Goal: Check status: Check status

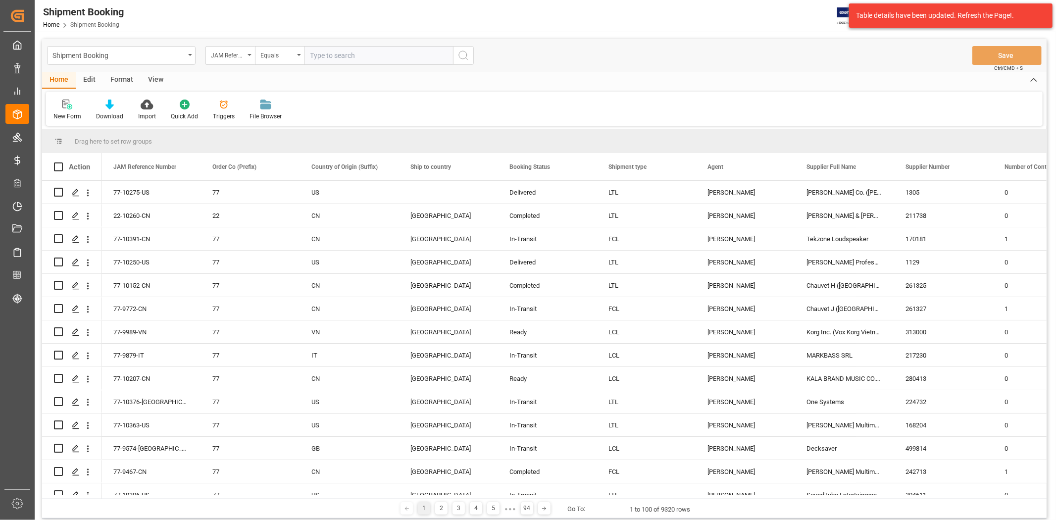
click at [340, 57] on input "text" at bounding box center [378, 55] width 149 height 19
paste input "77-10513-CN"
type input "77-10513-CN"
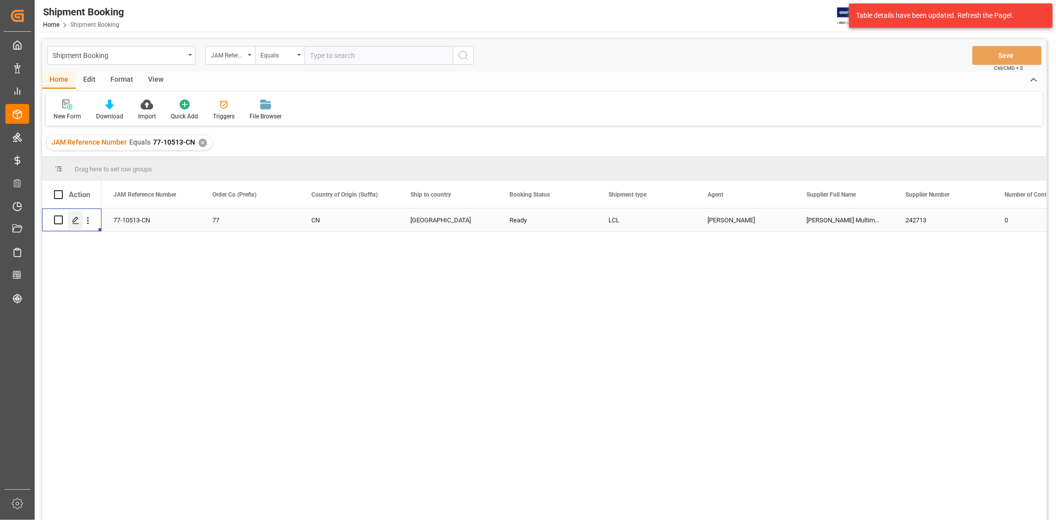
click at [76, 222] on icon "Press SPACE to select this row." at bounding box center [76, 220] width 8 height 8
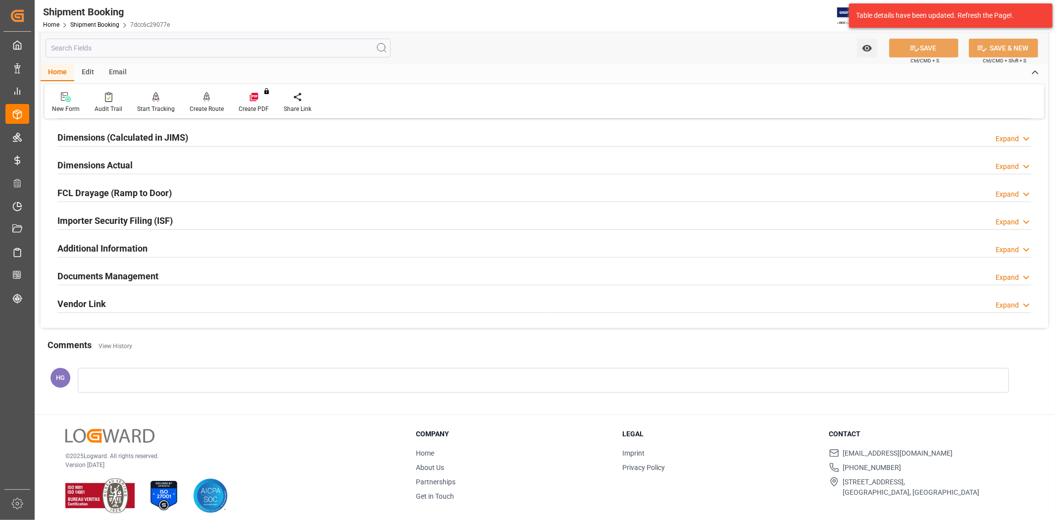
scroll to position [224, 0]
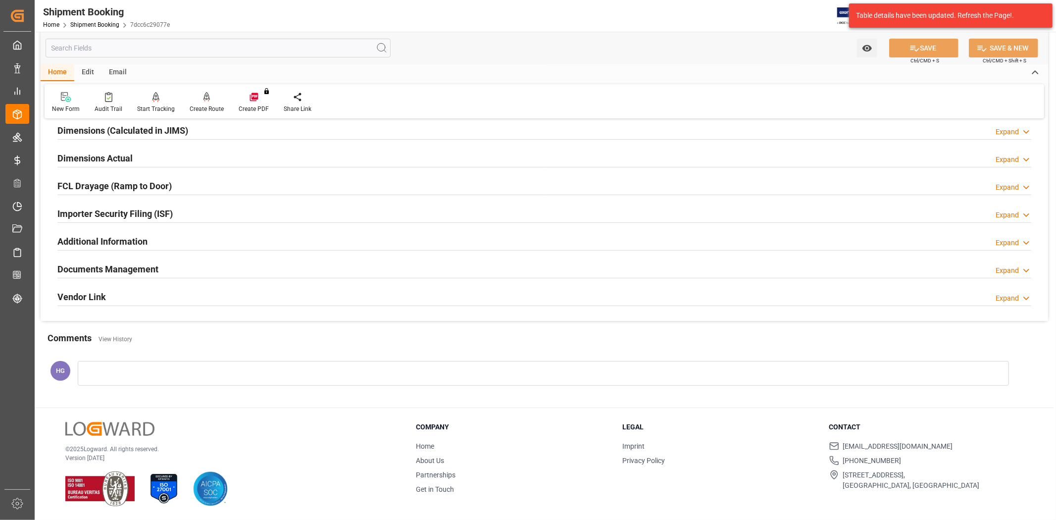
click at [145, 265] on h2 "Documents Management" at bounding box center [107, 268] width 101 height 13
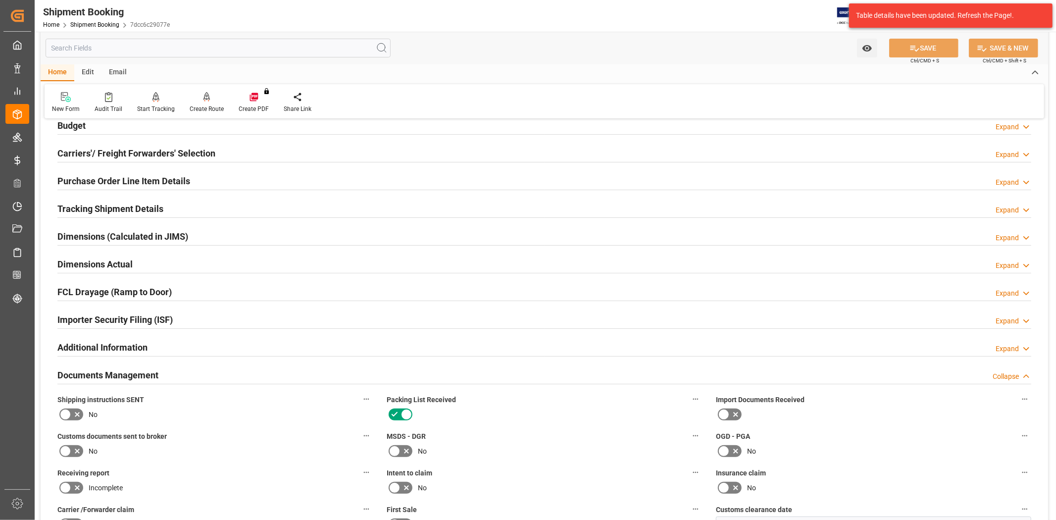
scroll to position [0, 0]
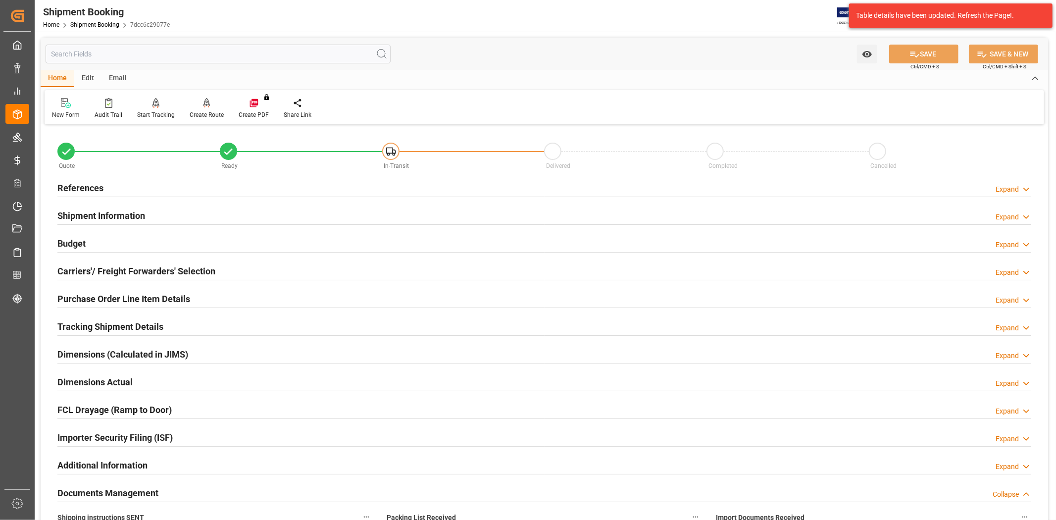
click at [150, 269] on h2 "Carriers'/ Freight Forwarders' Selection" at bounding box center [136, 270] width 158 height 13
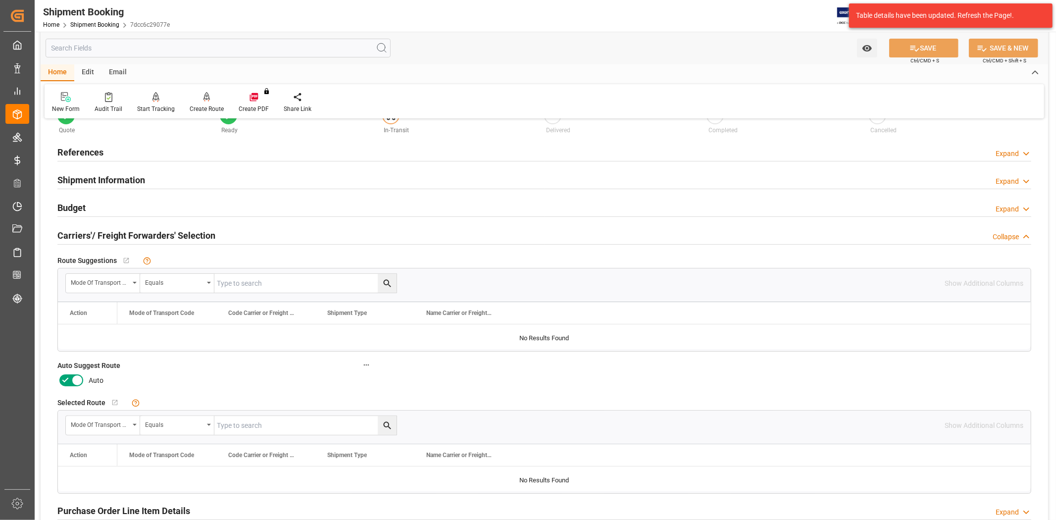
scroll to position [55, 0]
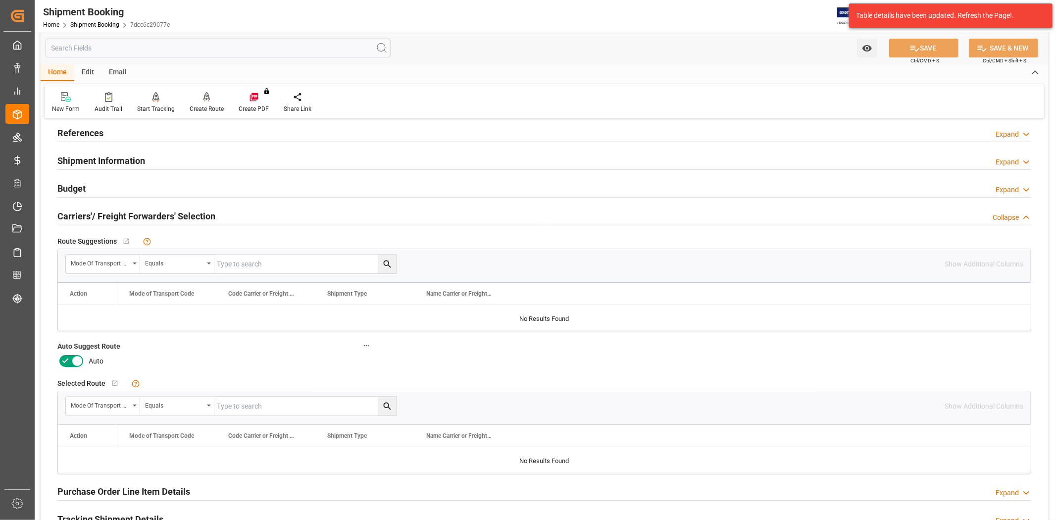
click at [62, 360] on icon at bounding box center [65, 361] width 12 height 12
click at [0, 0] on input "checkbox" at bounding box center [0, 0] width 0 height 0
drag, startPoint x: 616, startPoint y: 353, endPoint x: 621, endPoint y: 345, distance: 9.6
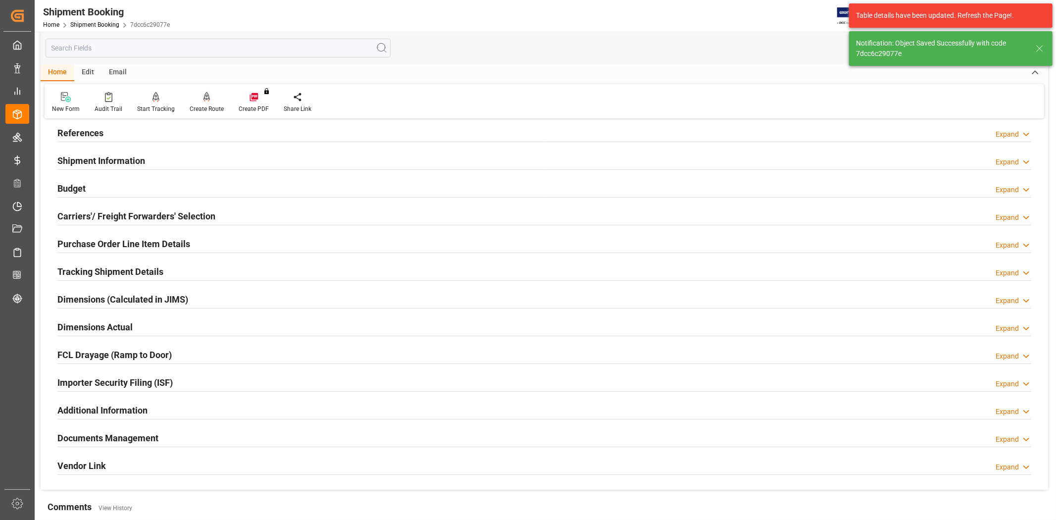
click at [201, 106] on div "Create Route" at bounding box center [207, 108] width 34 height 9
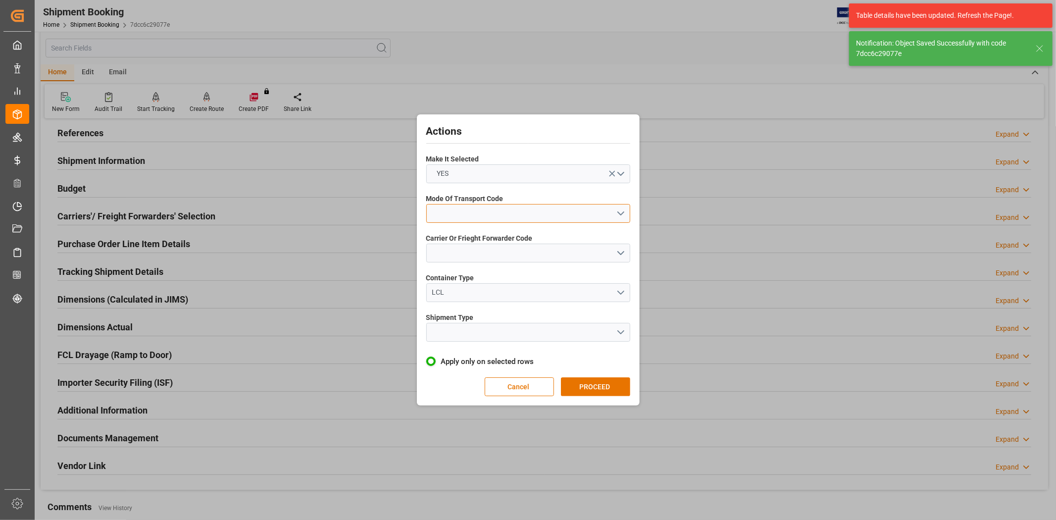
click at [453, 215] on button "open menu" at bounding box center [528, 213] width 204 height 19
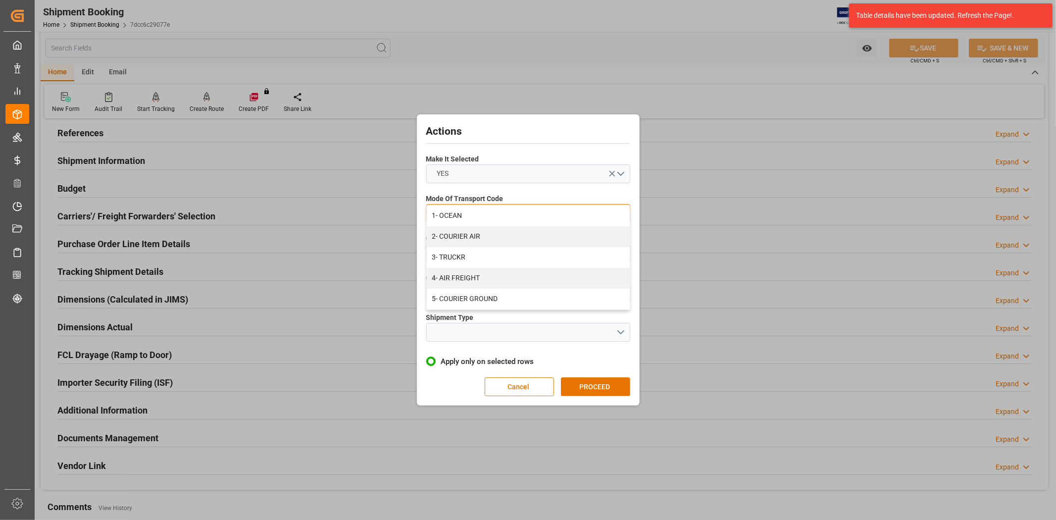
click at [454, 216] on div "1- OCEAN" at bounding box center [528, 215] width 203 height 21
click at [461, 254] on button "open menu" at bounding box center [528, 253] width 204 height 19
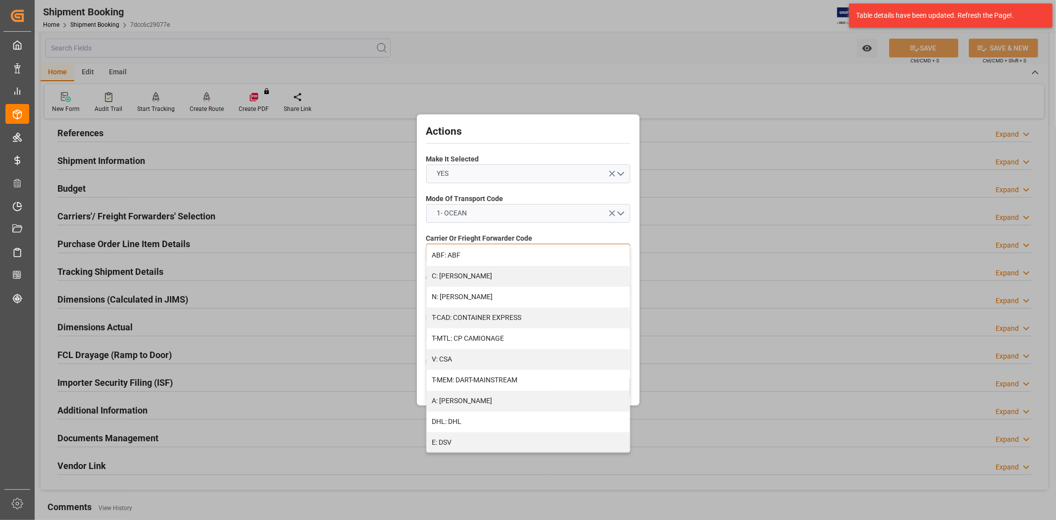
click at [468, 398] on div "A: DELMAR" at bounding box center [528, 401] width 203 height 21
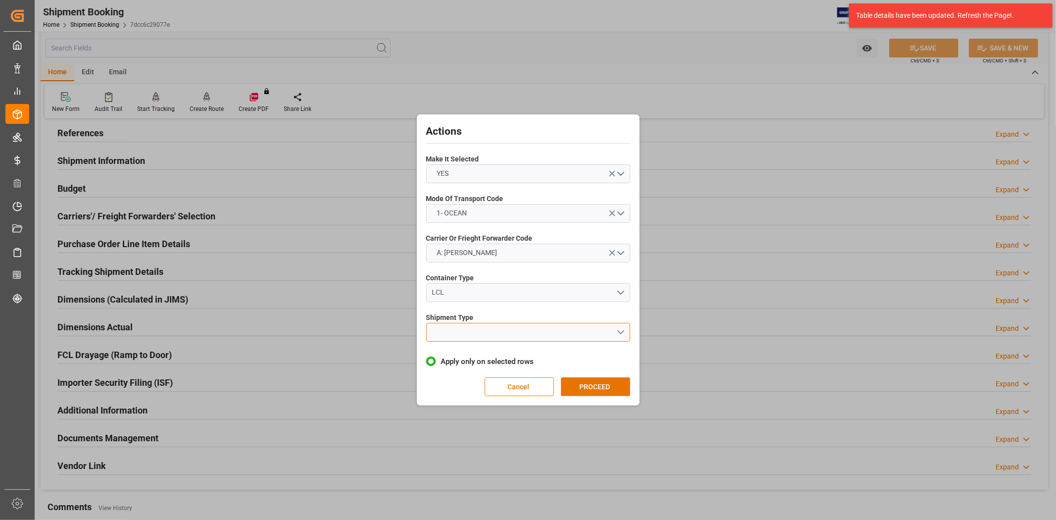
click at [476, 328] on button "open menu" at bounding box center [528, 332] width 204 height 19
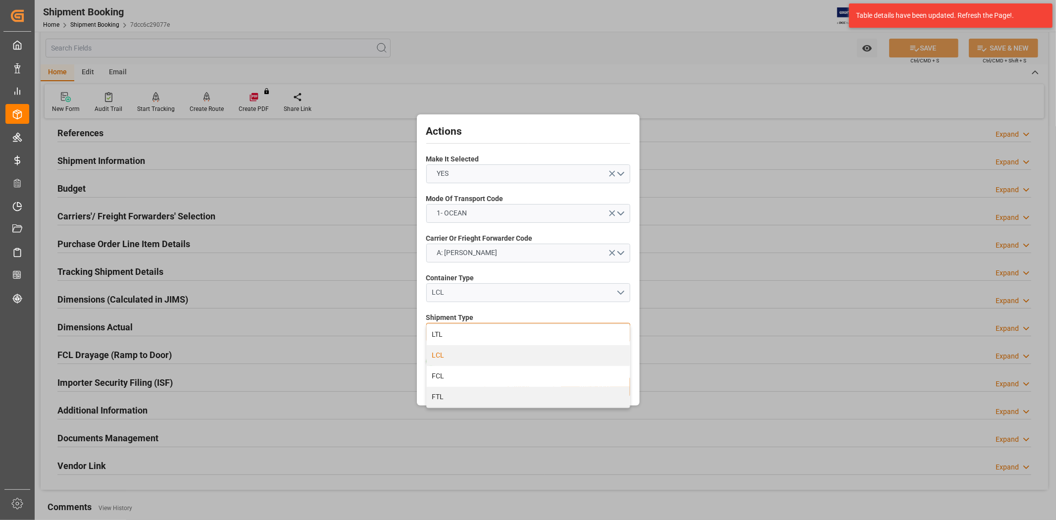
click at [451, 356] on div "LCL" at bounding box center [528, 355] width 203 height 21
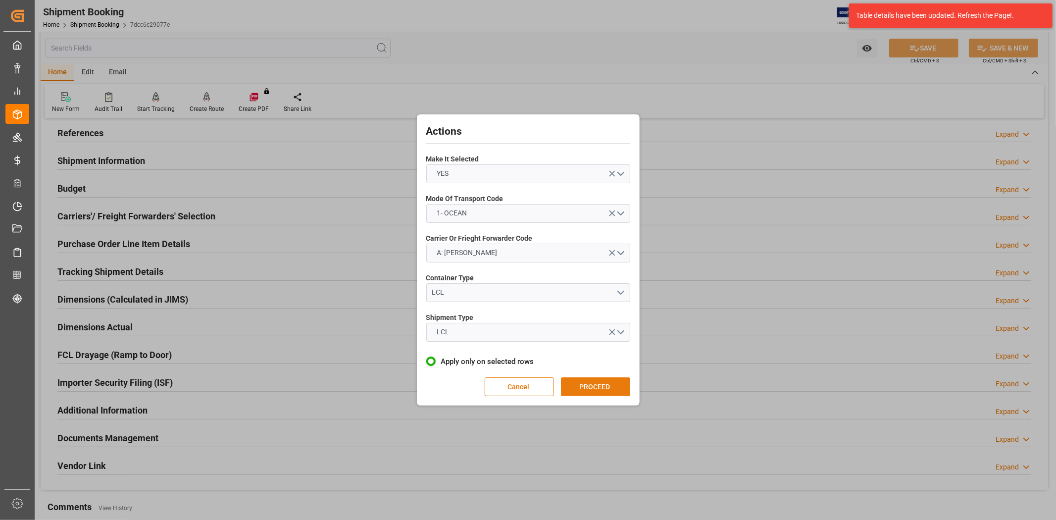
click at [579, 382] on button "PROCEED" at bounding box center [595, 386] width 69 height 19
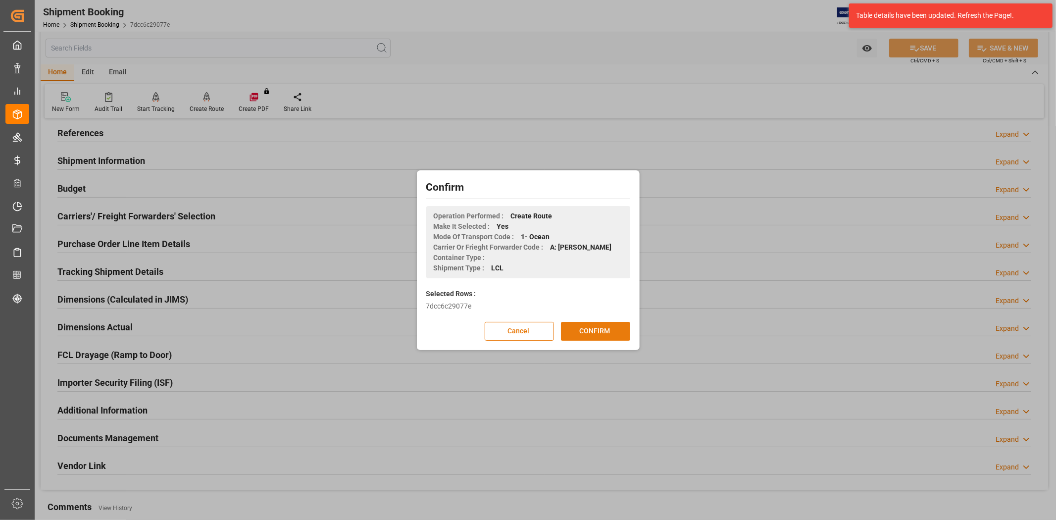
click at [582, 325] on button "CONFIRM" at bounding box center [595, 331] width 69 height 19
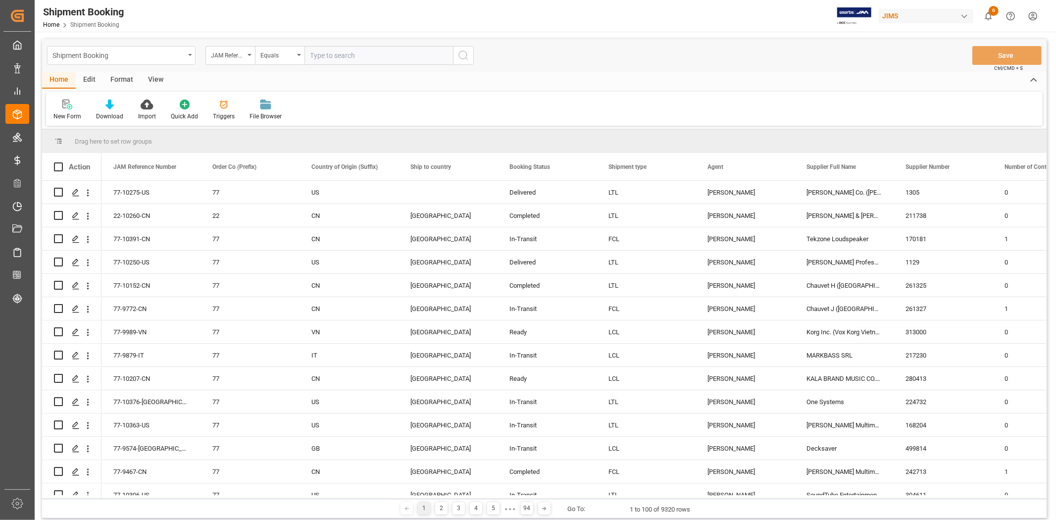
click at [190, 52] on div "Shipment Booking" at bounding box center [121, 55] width 149 height 19
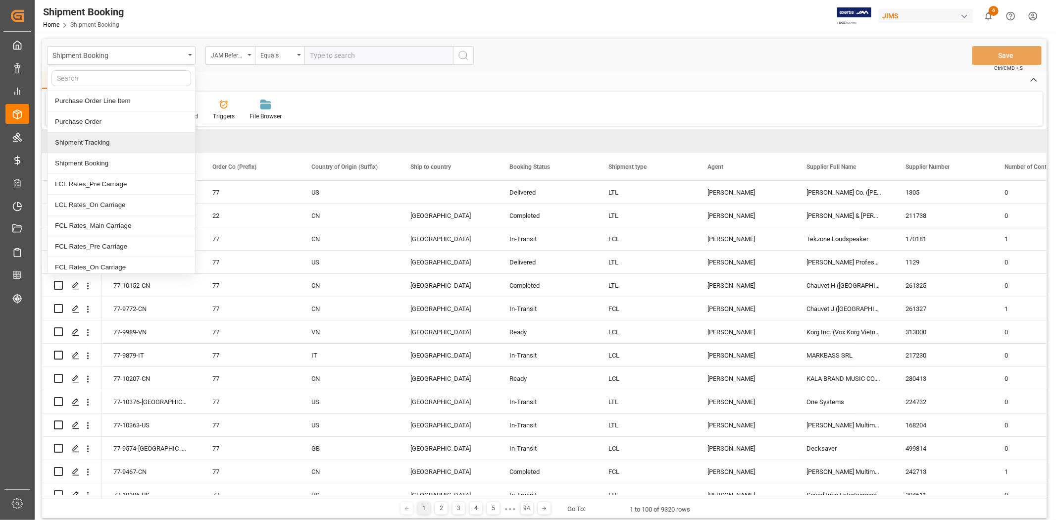
click at [131, 144] on div "Shipment Tracking" at bounding box center [122, 142] width 148 height 21
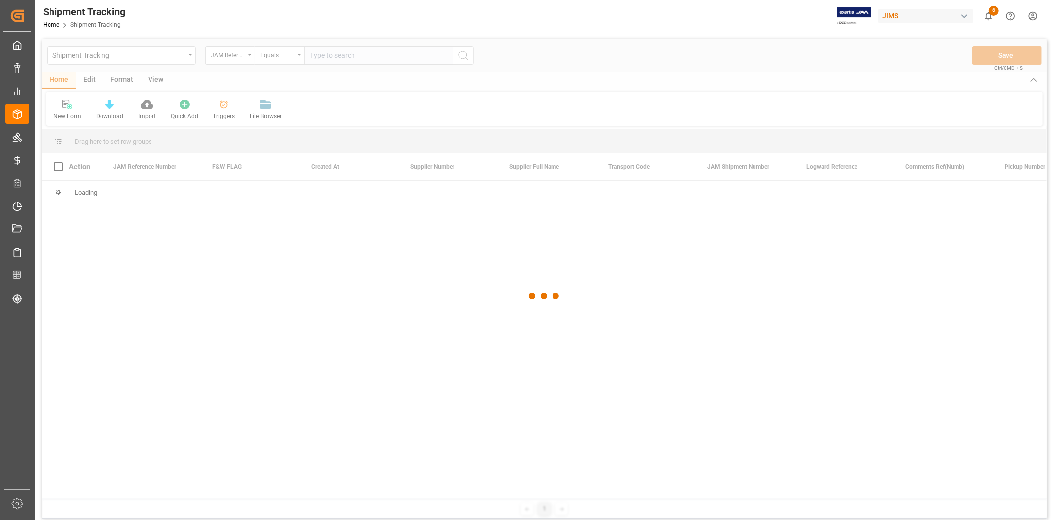
click at [365, 50] on div at bounding box center [544, 296] width 1005 height 514
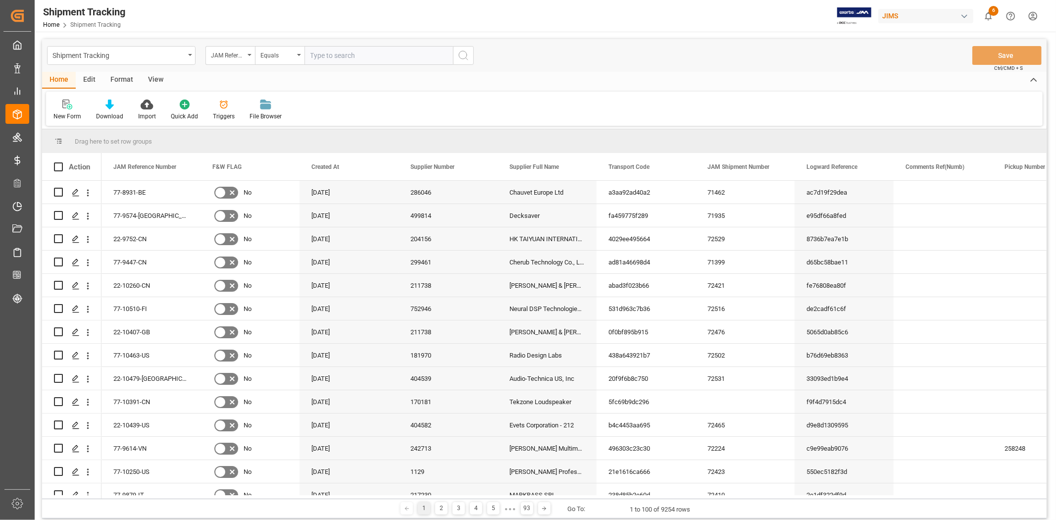
click at [322, 56] on input "text" at bounding box center [378, 55] width 149 height 19
type input "77-10516-vn"
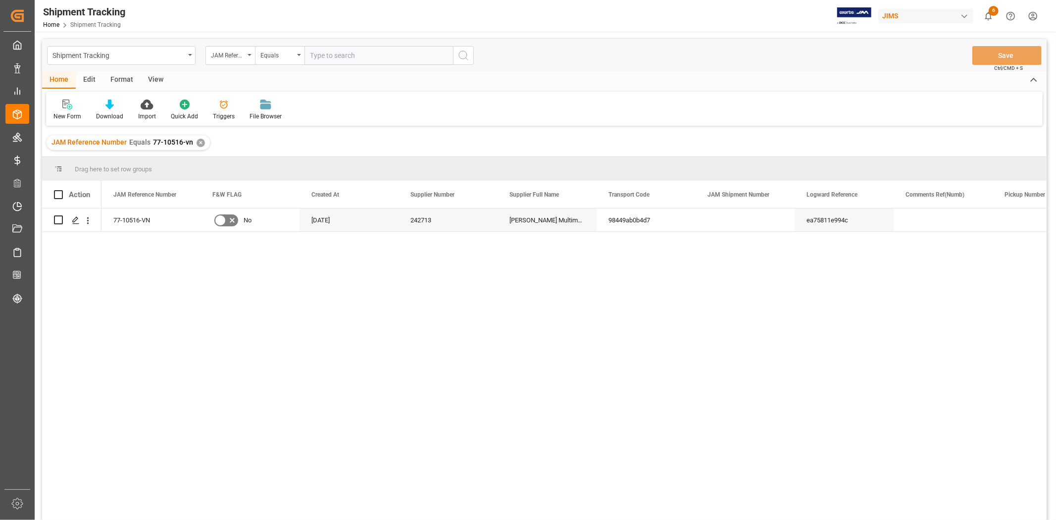
click at [159, 81] on div "View" at bounding box center [156, 80] width 30 height 17
click at [62, 106] on icon at bounding box center [63, 105] width 10 height 10
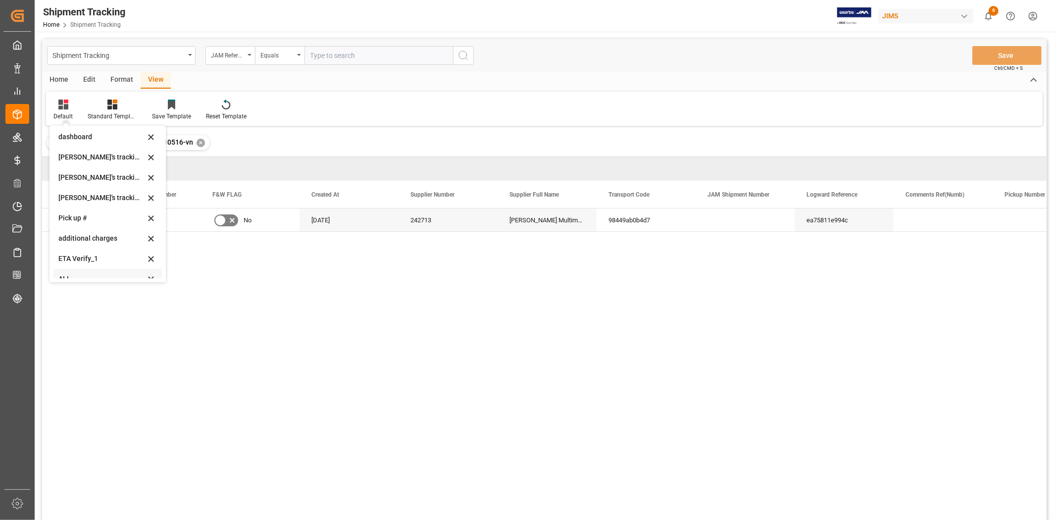
scroll to position [196, 0]
click at [90, 248] on div "ETA Verify_1" at bounding box center [101, 248] width 87 height 10
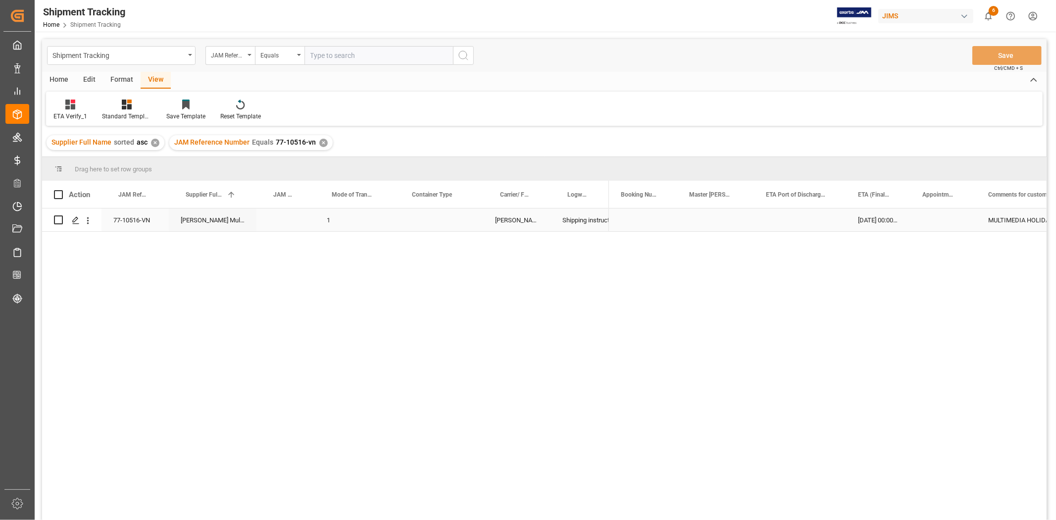
click at [425, 219] on div "Press SPACE to select this row." at bounding box center [439, 219] width 88 height 23
click at [425, 219] on button "Select" at bounding box center [439, 225] width 72 height 19
click at [425, 396] on div "LCL" at bounding box center [439, 399] width 61 height 10
click at [685, 218] on div "Press SPACE to select this row." at bounding box center [715, 219] width 77 height 23
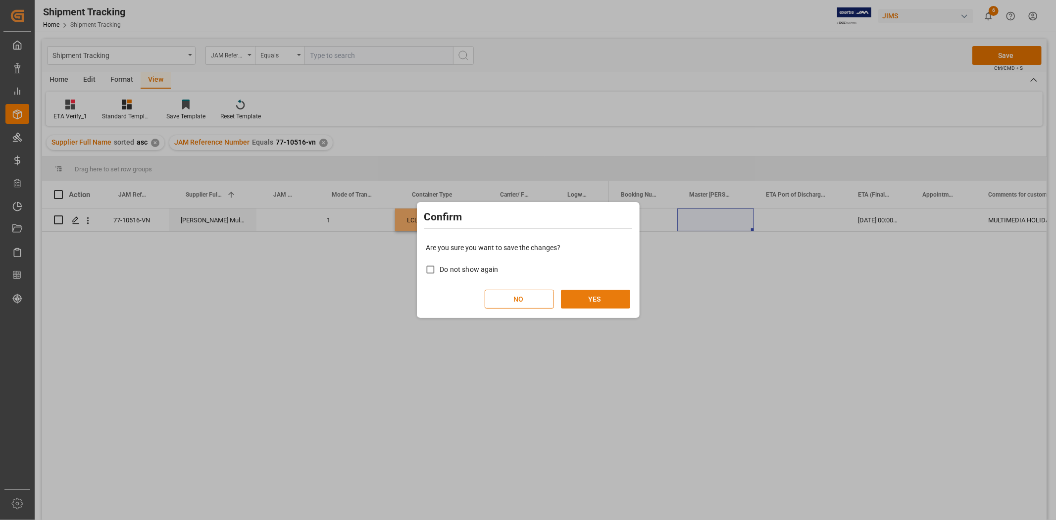
click at [604, 293] on button "YES" at bounding box center [595, 299] width 69 height 19
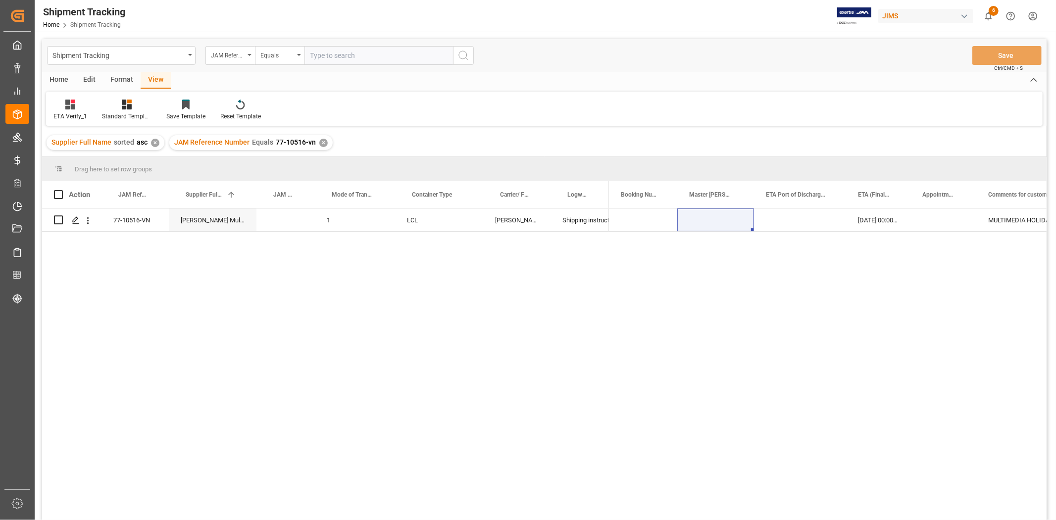
click at [319, 141] on div "✕" at bounding box center [323, 143] width 8 height 8
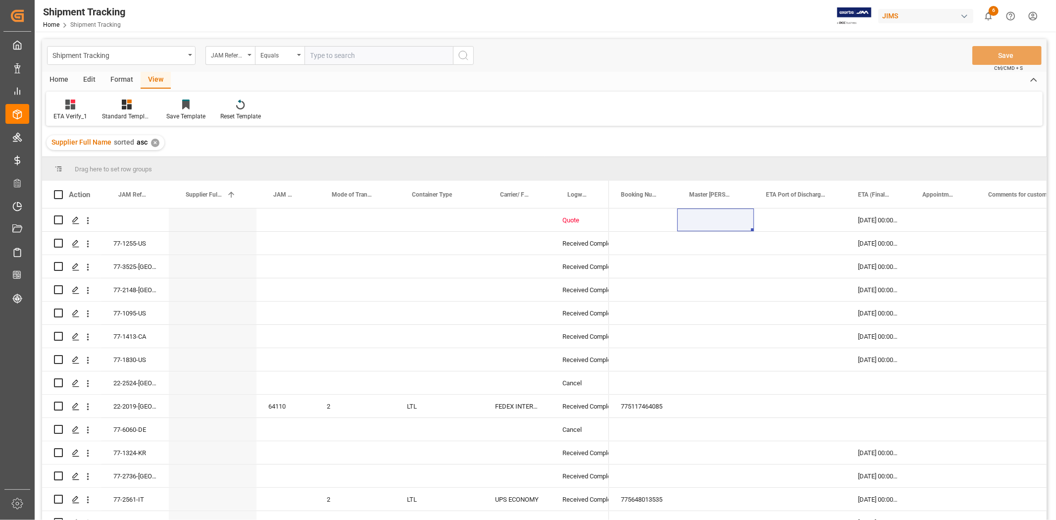
click at [325, 50] on input "text" at bounding box center [378, 55] width 149 height 19
type input "77-10516-vn"
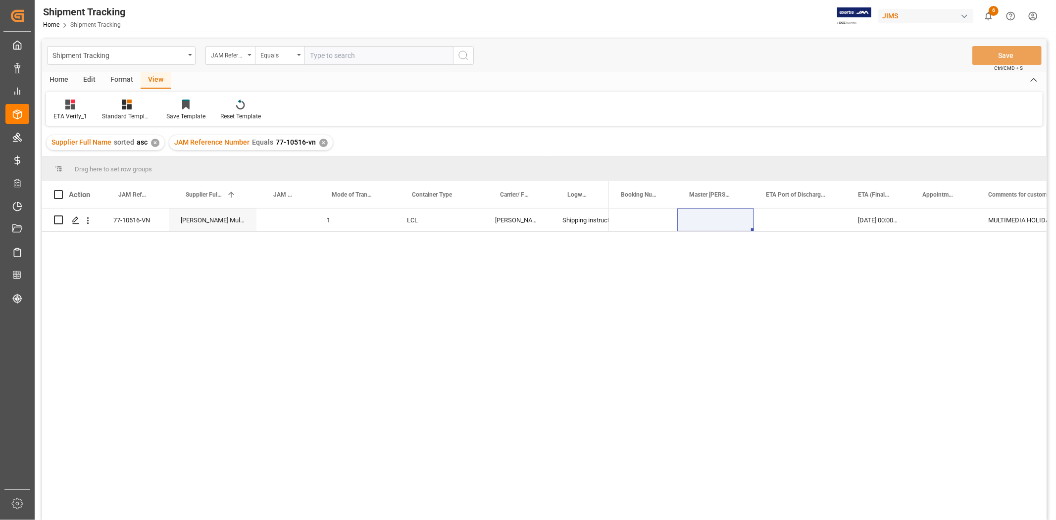
click at [314, 140] on div "JAM Reference Number Equals 77-10516-vn ✕" at bounding box center [250, 142] width 163 height 15
click at [319, 142] on div "✕" at bounding box center [323, 143] width 8 height 8
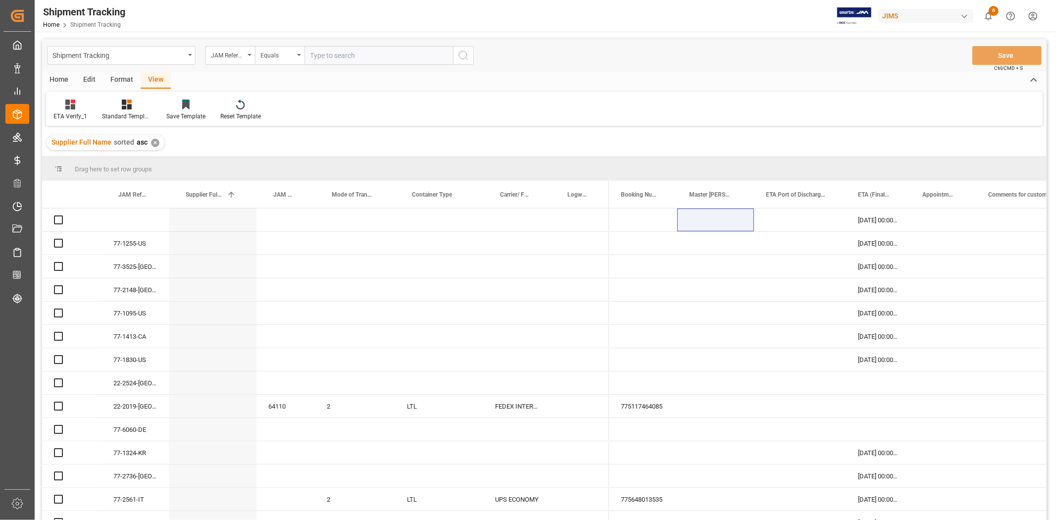
click at [320, 62] on input "text" at bounding box center [378, 55] width 149 height 19
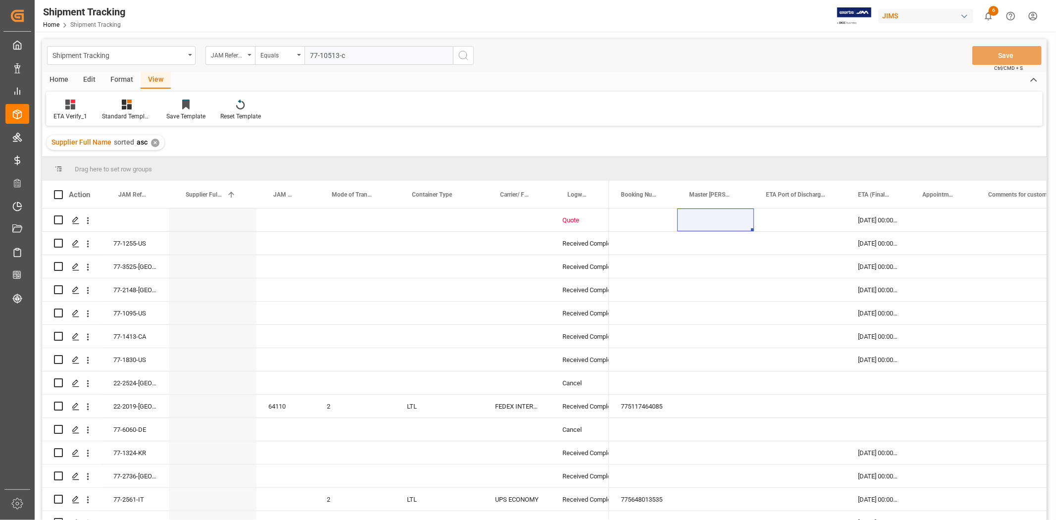
type input "77-10513-cn"
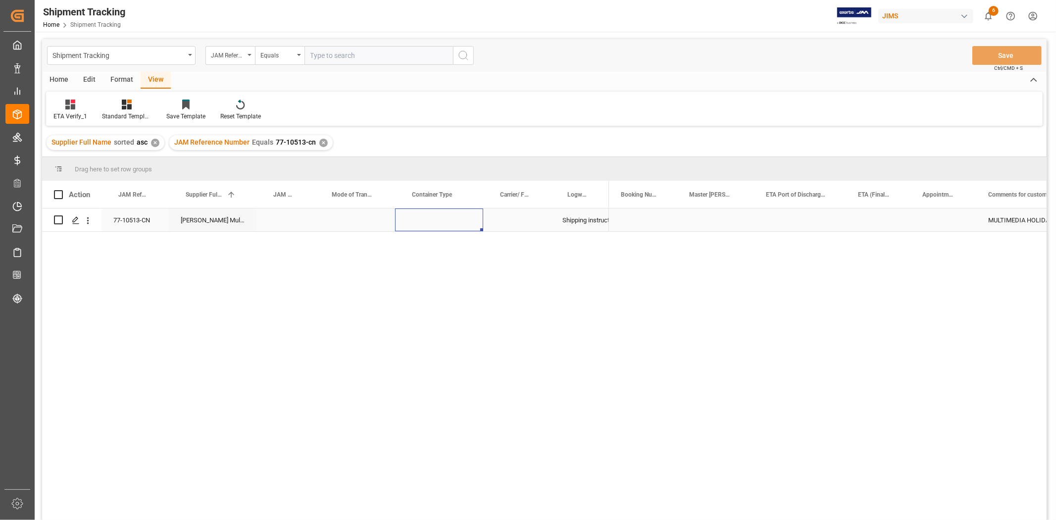
click at [431, 219] on div "Press SPACE to select this row." at bounding box center [439, 219] width 88 height 23
click at [430, 219] on div "Press SPACE to select this row." at bounding box center [439, 219] width 88 height 23
click at [465, 225] on button "Select" at bounding box center [439, 225] width 72 height 19
click at [415, 399] on div "LCL" at bounding box center [439, 399] width 61 height 10
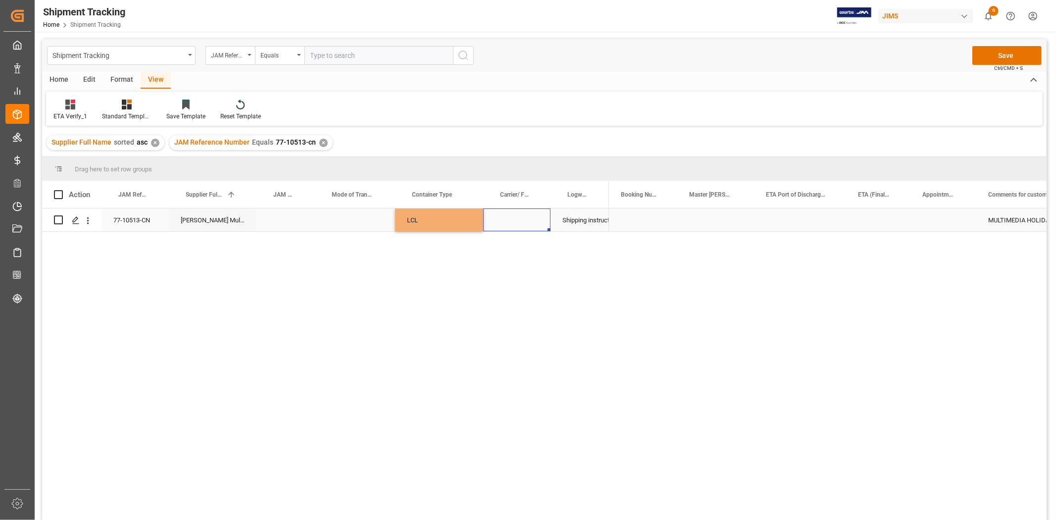
click at [536, 223] on div "Press SPACE to select this row." at bounding box center [516, 219] width 67 height 23
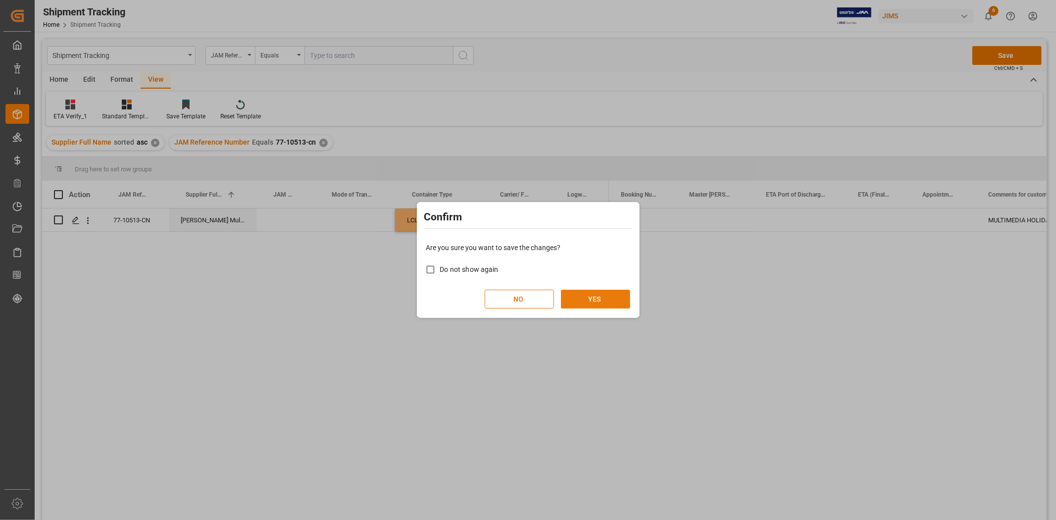
click at [605, 303] on button "YES" at bounding box center [595, 299] width 69 height 19
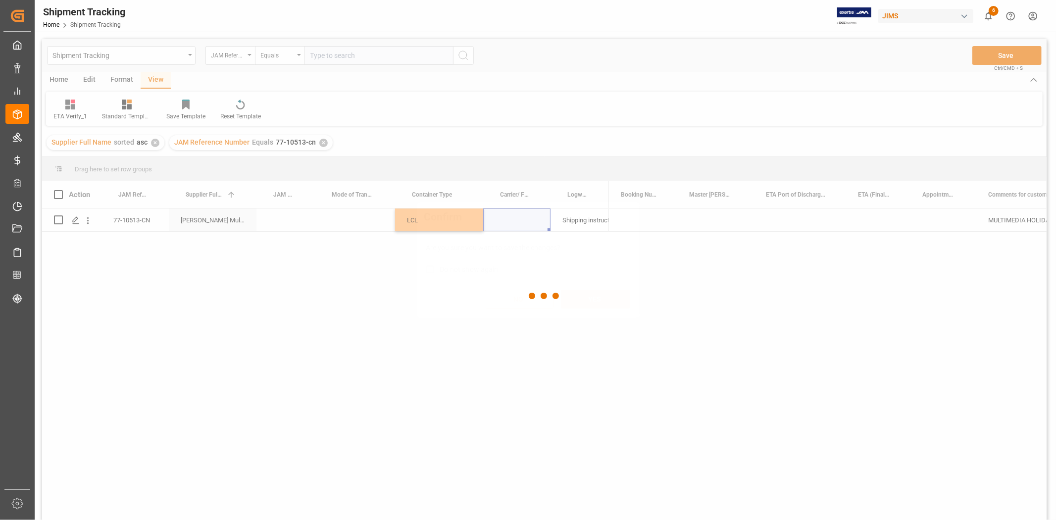
drag, startPoint x: 655, startPoint y: 279, endPoint x: 657, endPoint y: 273, distance: 6.6
click at [656, 278] on div at bounding box center [544, 296] width 1005 height 514
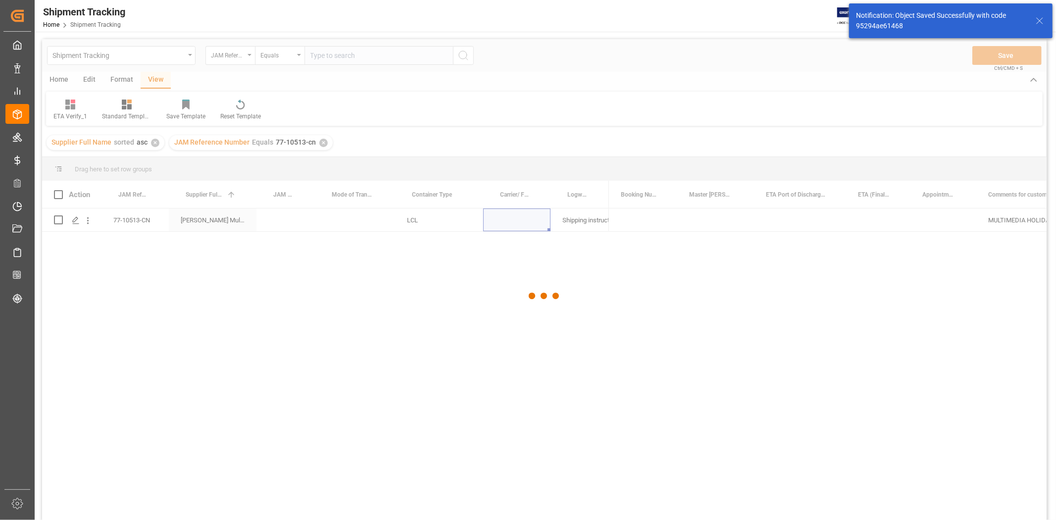
click at [142, 223] on div at bounding box center [544, 296] width 1005 height 514
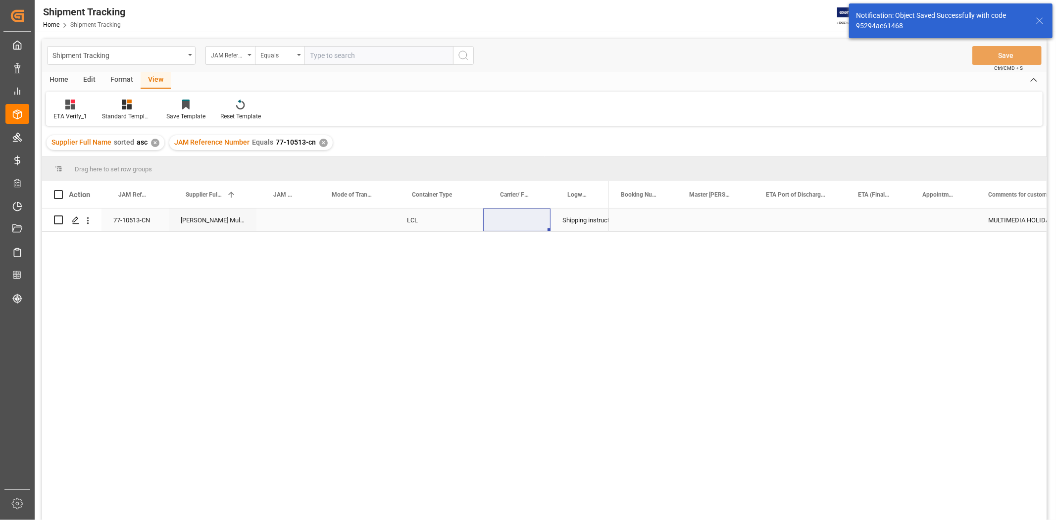
click at [144, 223] on div "77-10513-CN" at bounding box center [134, 219] width 67 height 23
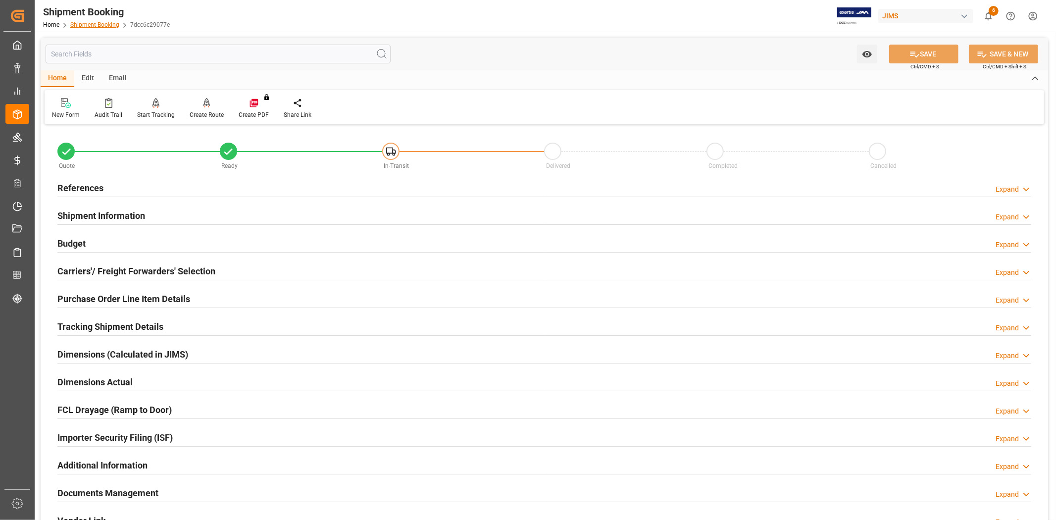
click at [105, 22] on link "Shipment Booking" at bounding box center [94, 24] width 49 height 7
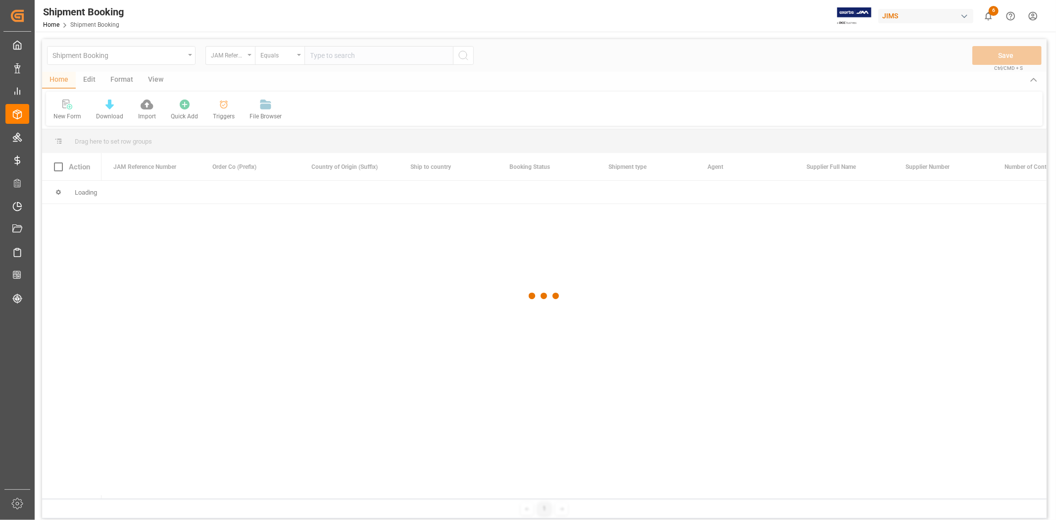
click at [318, 55] on div at bounding box center [544, 296] width 1005 height 514
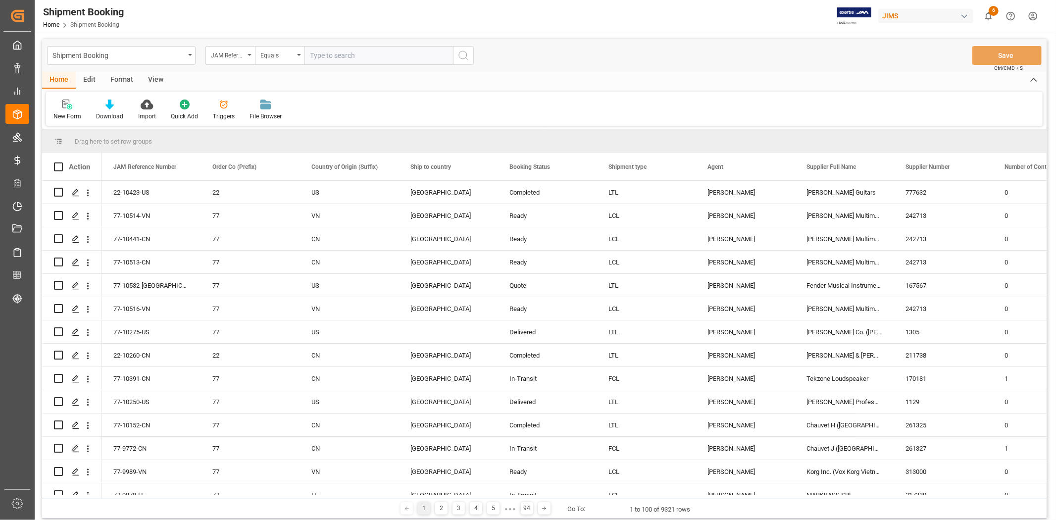
click at [317, 55] on input "text" at bounding box center [378, 55] width 149 height 19
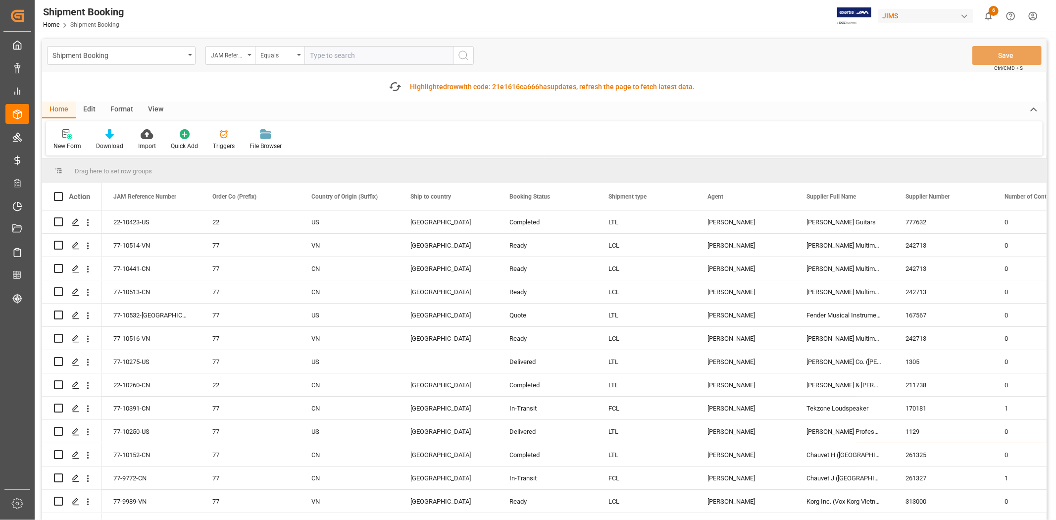
paste input "77-10348-CN"
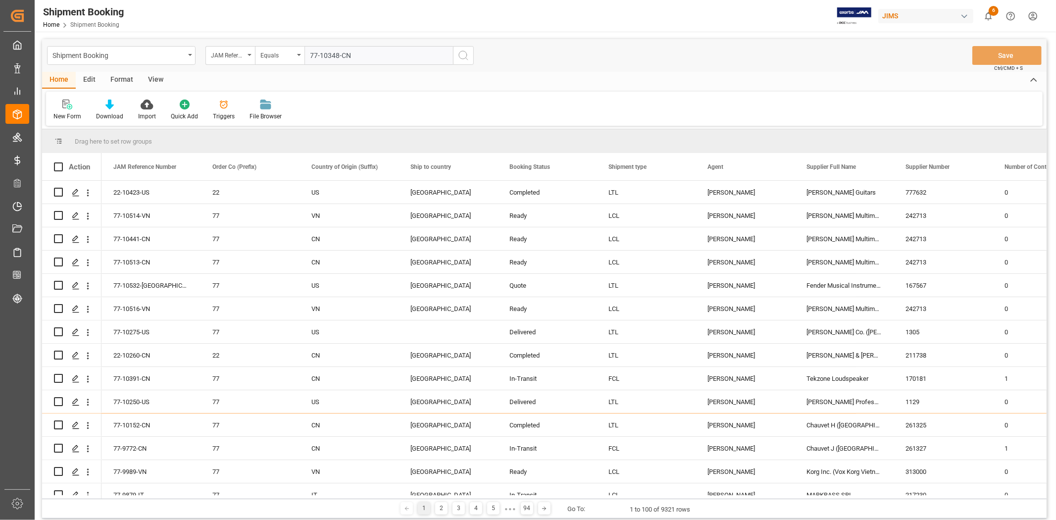
type input "77-10348-CN"
click at [462, 51] on circle "search button" at bounding box center [463, 55] width 8 height 8
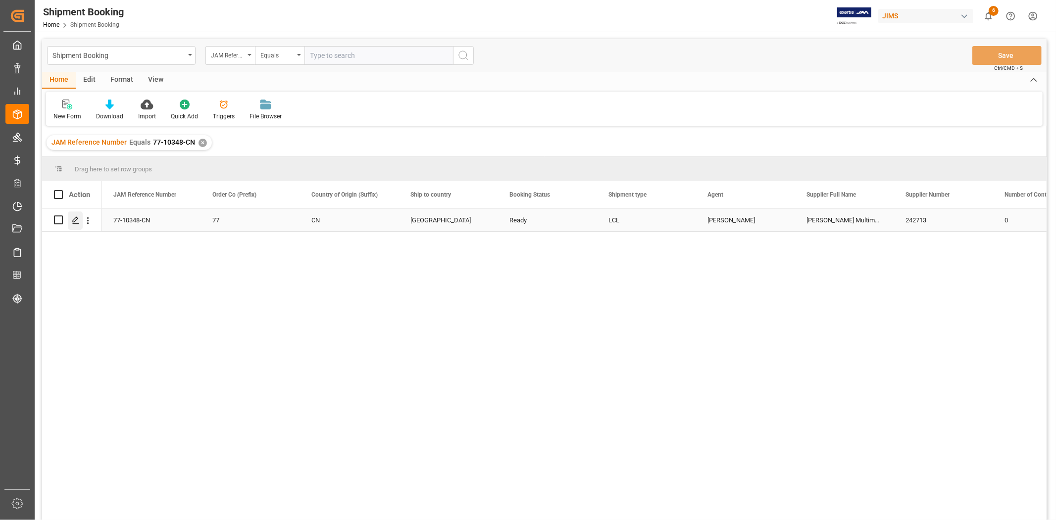
click at [78, 217] on icon "Press SPACE to select this row." at bounding box center [76, 220] width 8 height 8
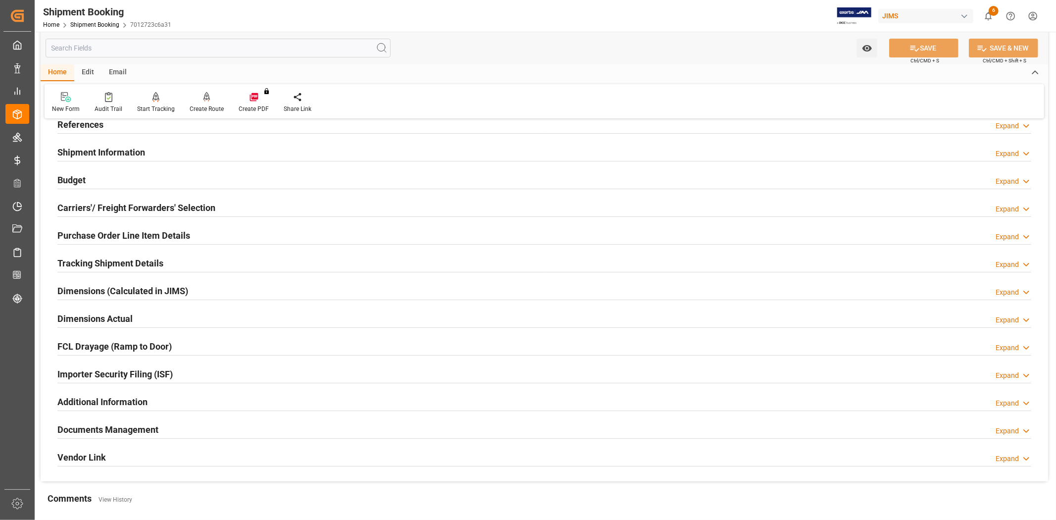
scroll to position [59, 0]
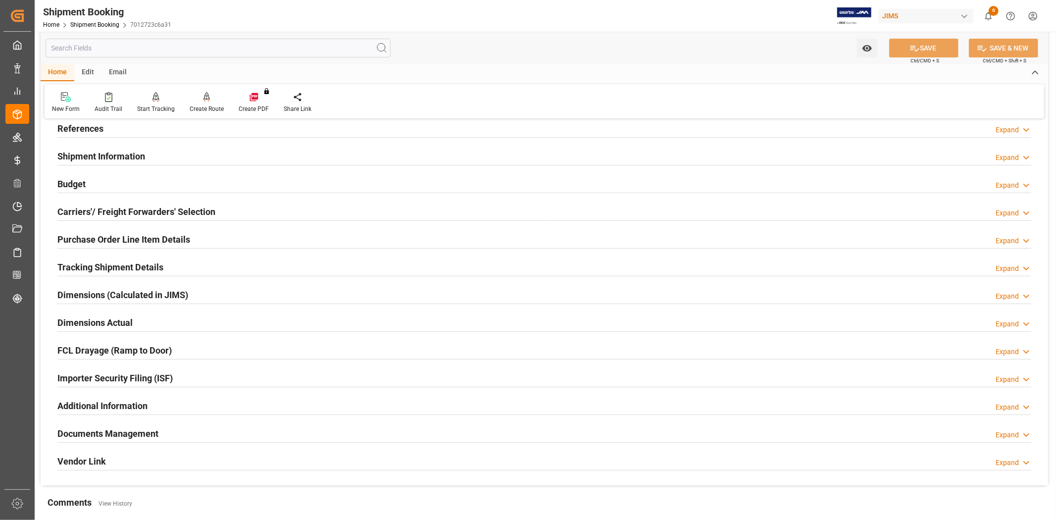
click at [152, 210] on h2 "Carriers'/ Freight Forwarders' Selection" at bounding box center [136, 211] width 158 height 13
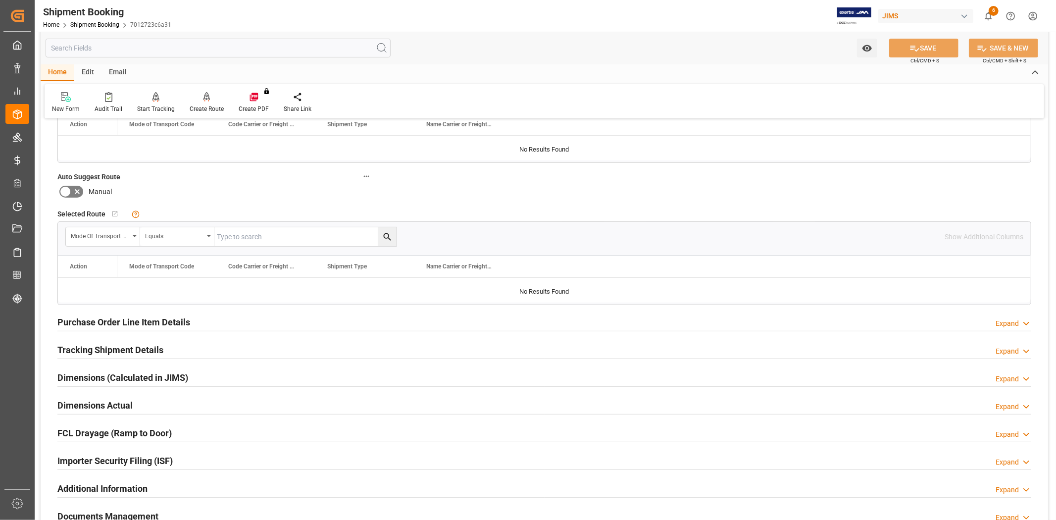
scroll to position [169, 0]
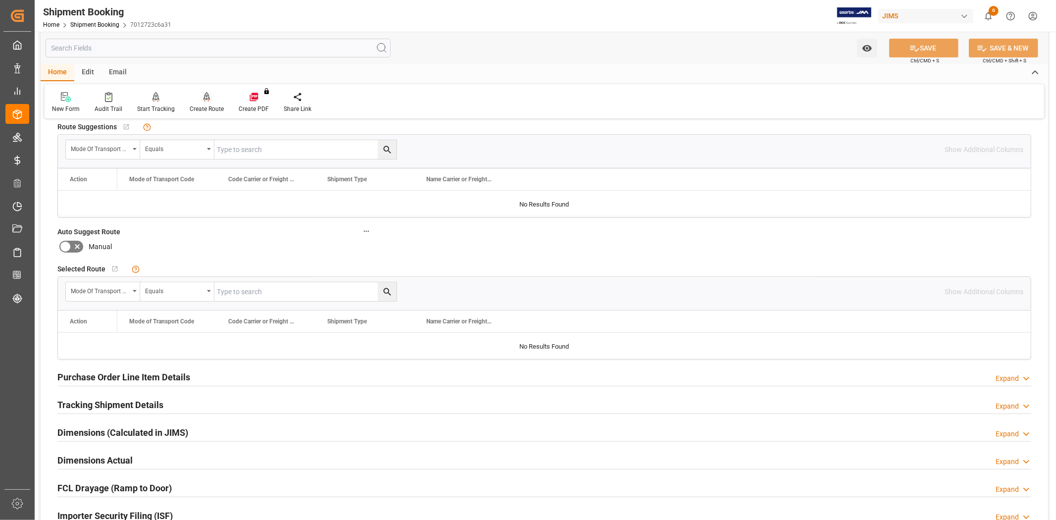
click at [204, 107] on div "Create Route" at bounding box center [207, 108] width 34 height 9
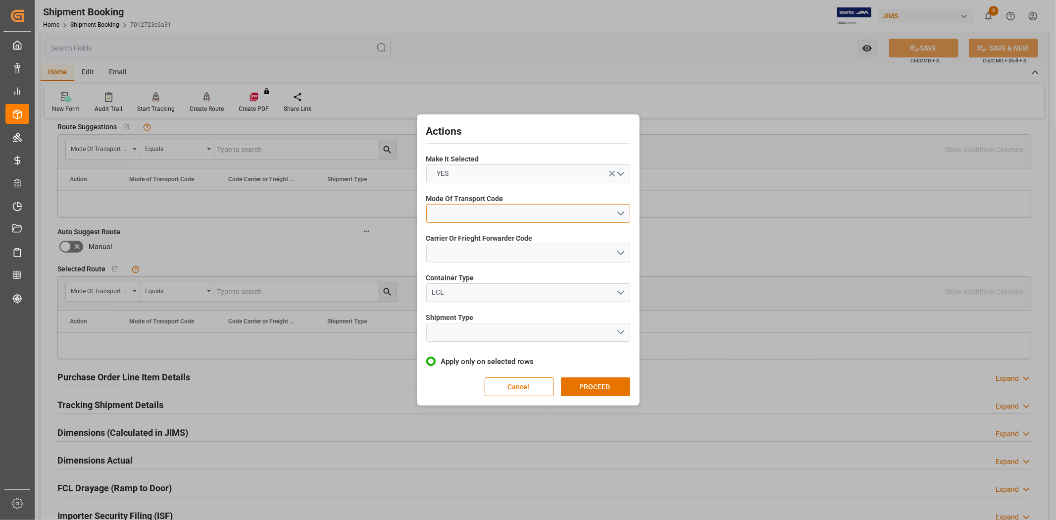
click at [490, 209] on button "open menu" at bounding box center [528, 213] width 204 height 19
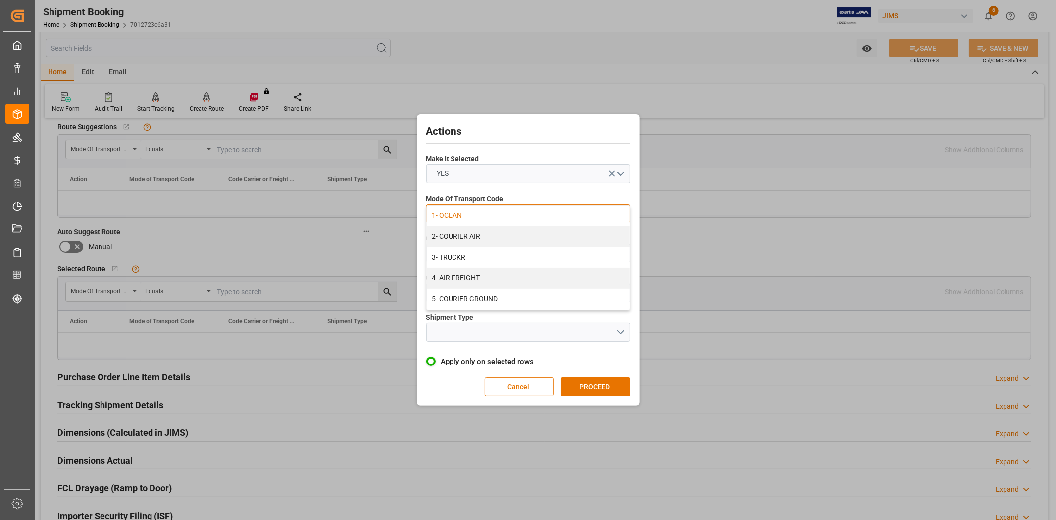
click at [456, 218] on div "1- OCEAN" at bounding box center [528, 215] width 203 height 21
click at [464, 252] on button "open menu" at bounding box center [528, 253] width 204 height 19
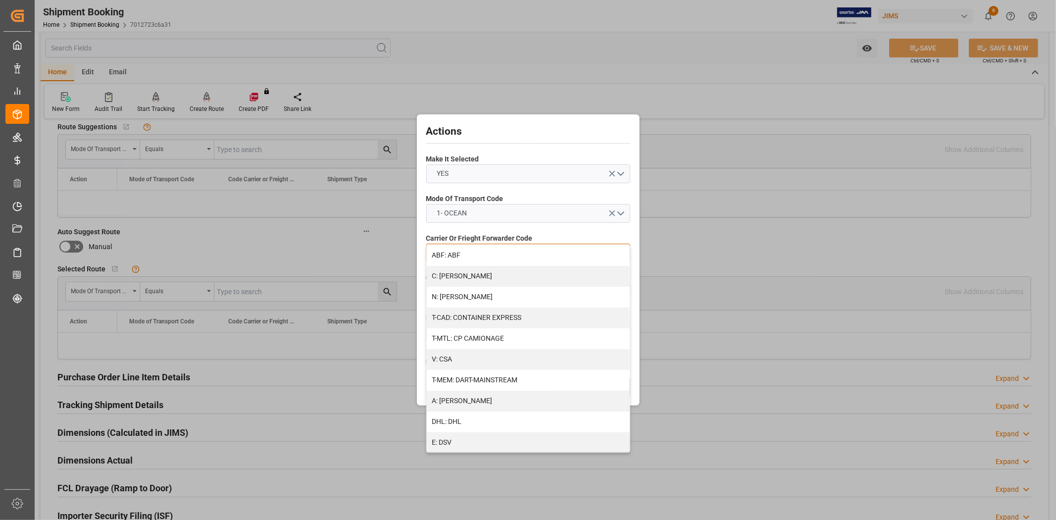
click at [453, 396] on div "A: [PERSON_NAME]" at bounding box center [528, 401] width 203 height 21
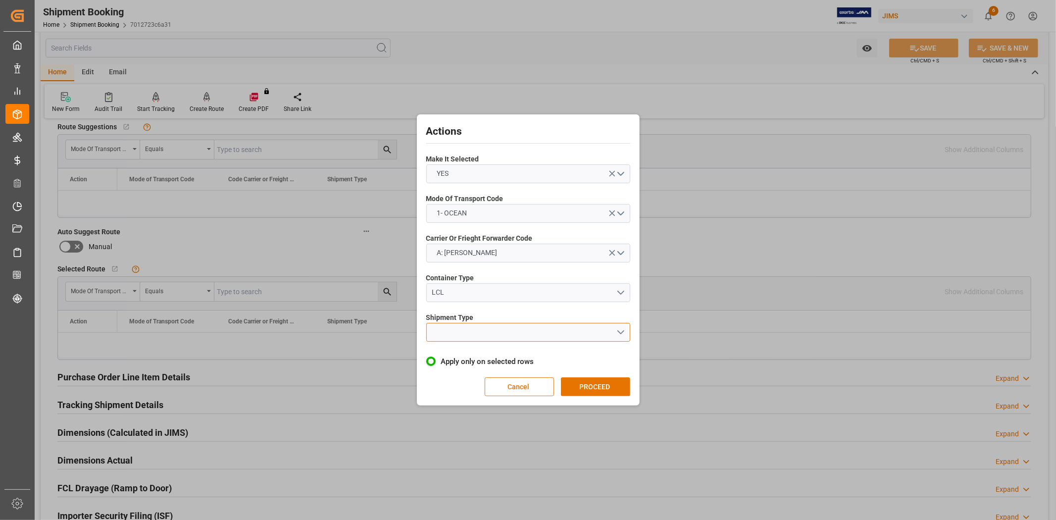
click at [498, 339] on button "open menu" at bounding box center [528, 332] width 204 height 19
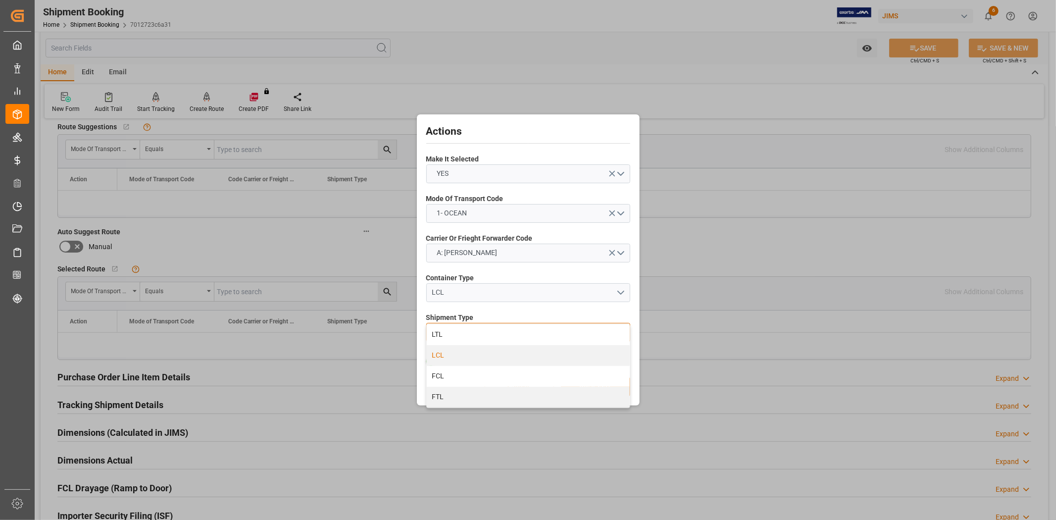
click at [464, 354] on div "LCL" at bounding box center [528, 355] width 203 height 21
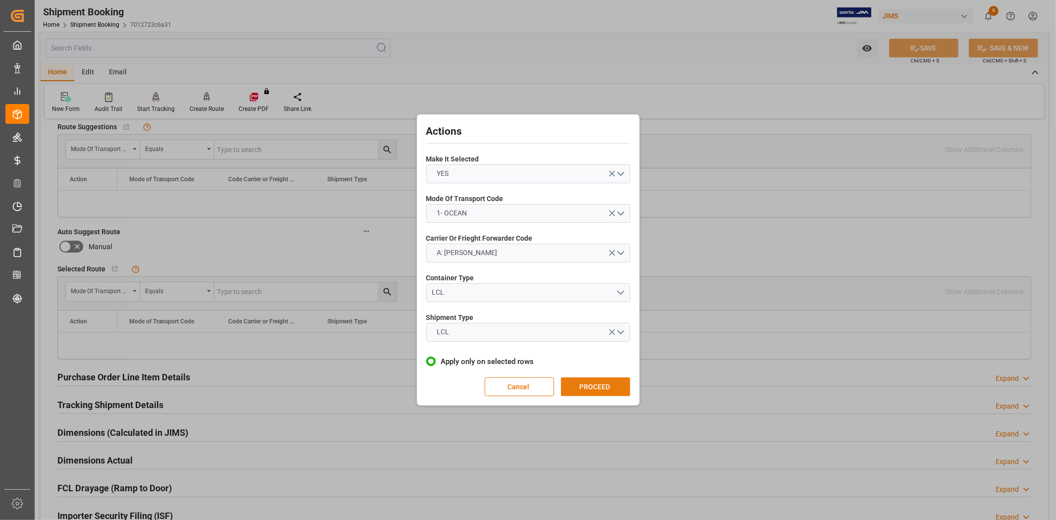
click at [588, 384] on button "PROCEED" at bounding box center [595, 386] width 69 height 19
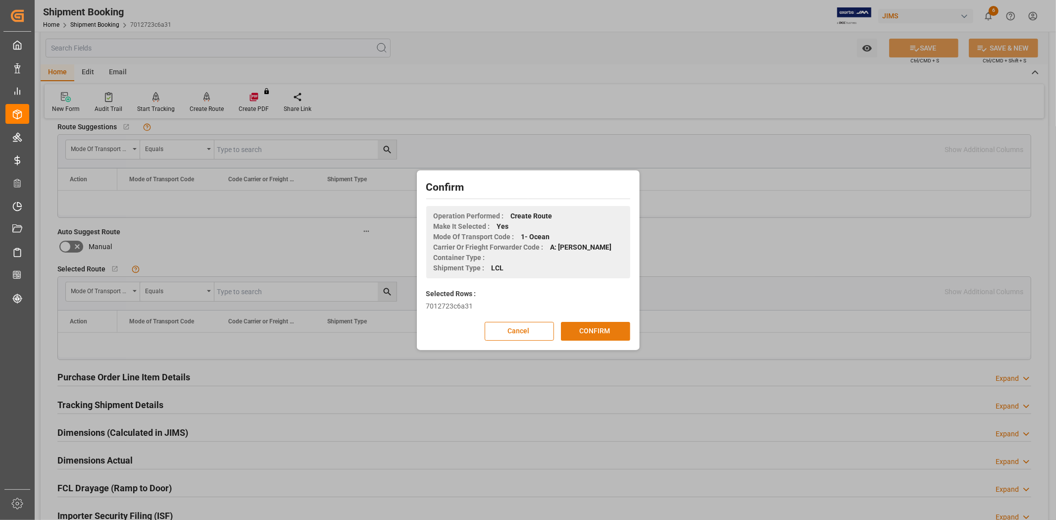
click at [596, 329] on button "CONFIRM" at bounding box center [595, 331] width 69 height 19
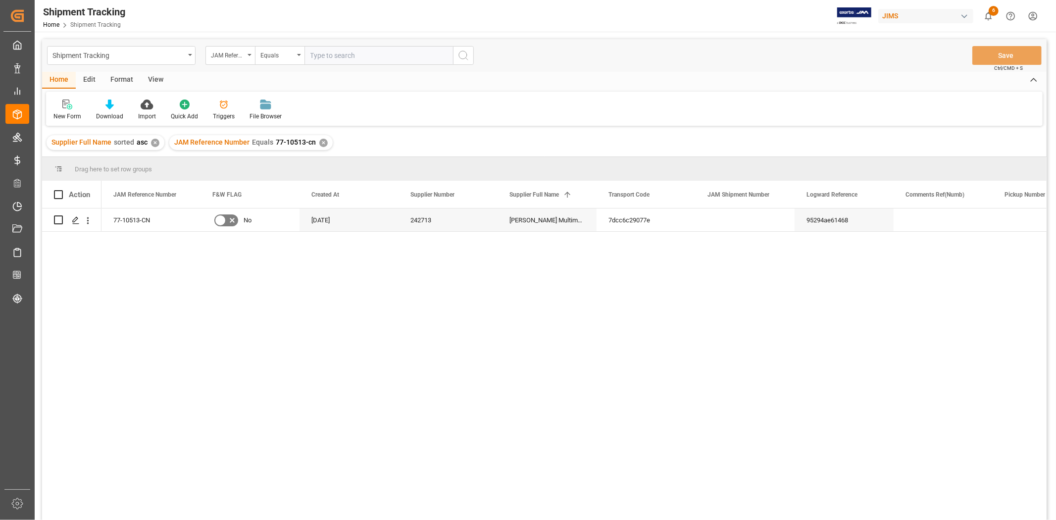
click at [154, 76] on div "View" at bounding box center [156, 80] width 30 height 17
click at [67, 113] on div "Default" at bounding box center [62, 116] width 19 height 9
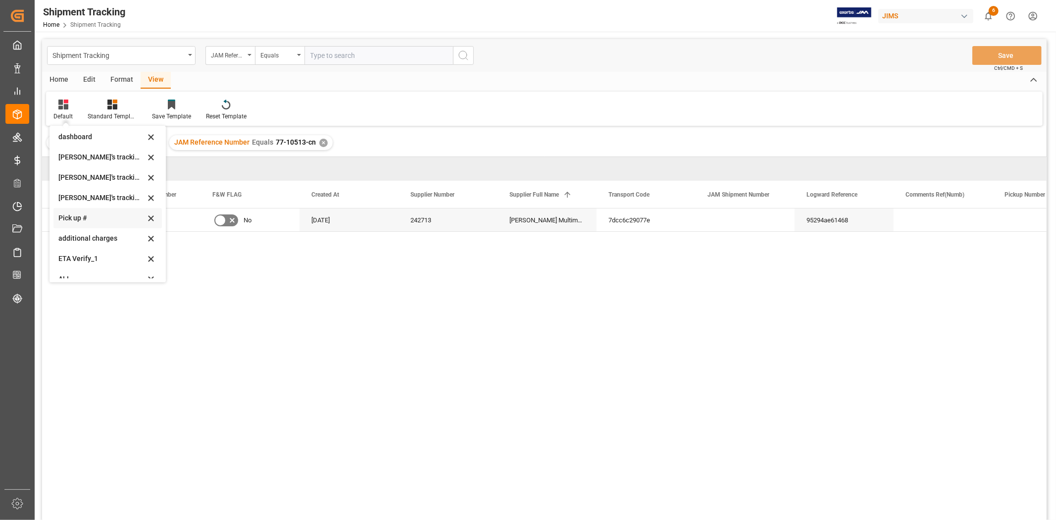
scroll to position [196, 0]
click at [87, 252] on div "ETA Verify_1" at bounding box center [107, 248] width 108 height 20
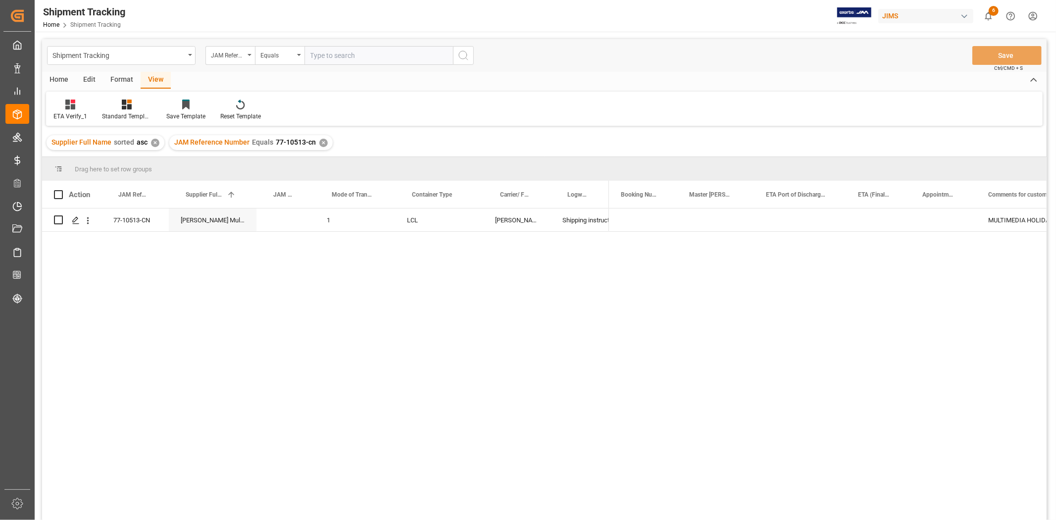
click at [319, 140] on div "✕" at bounding box center [323, 143] width 8 height 8
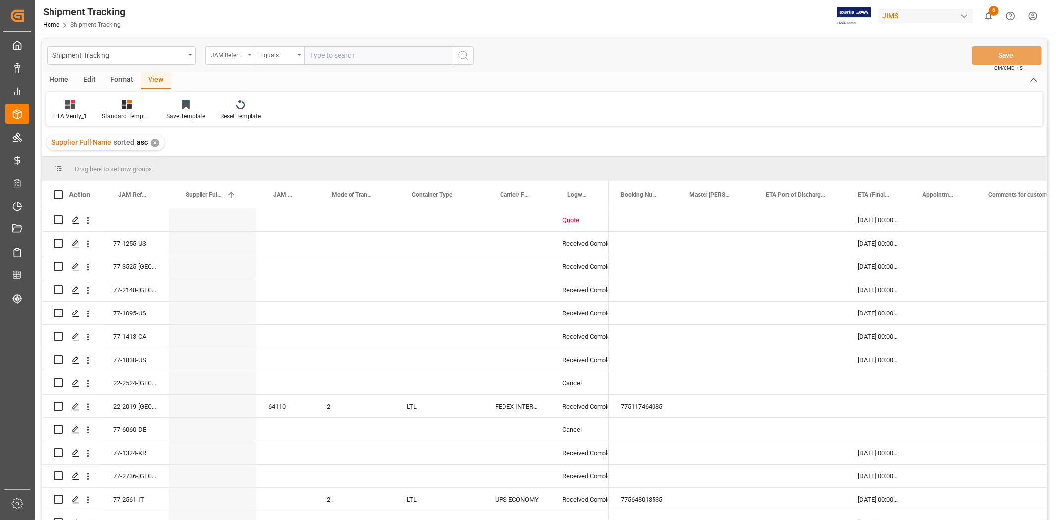
click at [241, 57] on div "JAM Reference Number" at bounding box center [228, 54] width 34 height 11
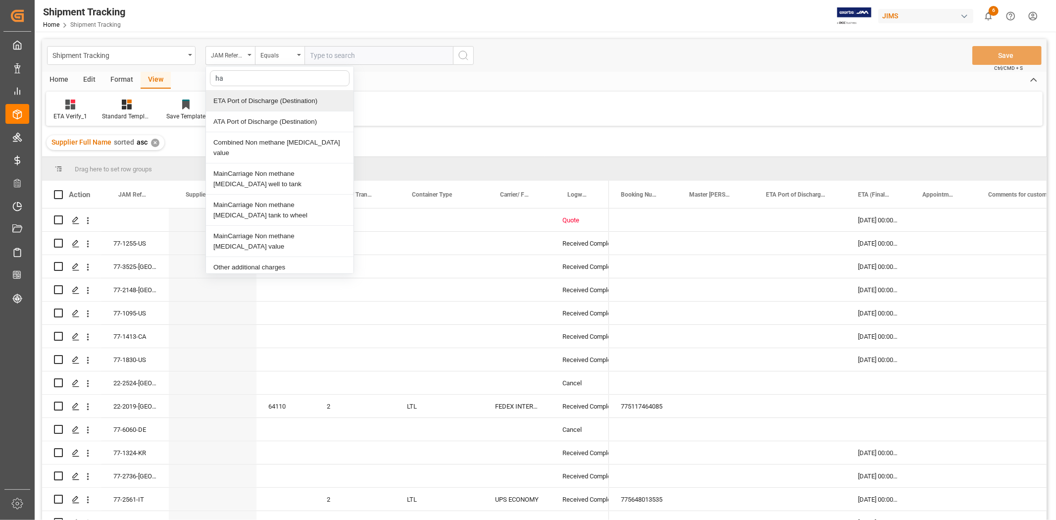
type input "h"
type input "agent"
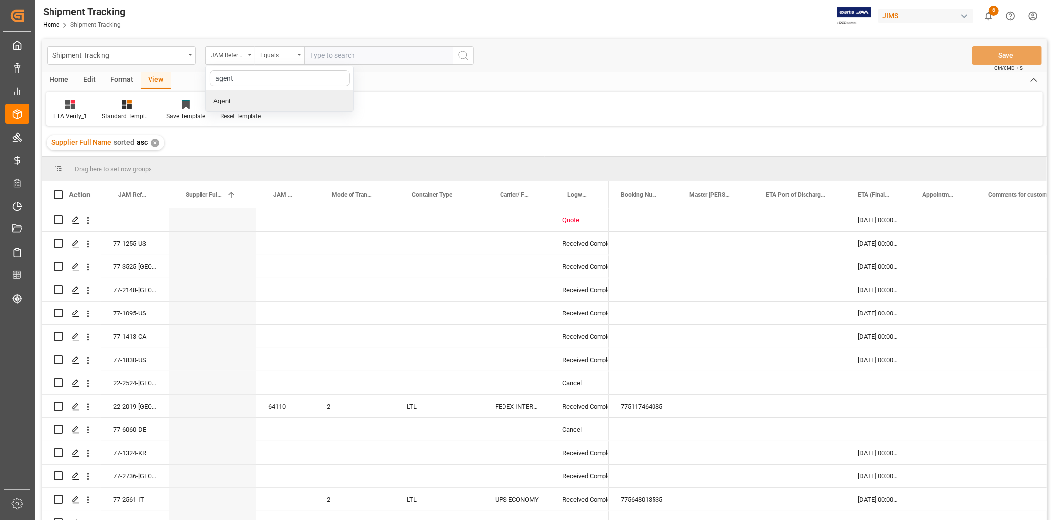
click at [228, 97] on div "Agent" at bounding box center [280, 101] width 148 height 21
click at [322, 56] on span "Select Items" at bounding box center [331, 55] width 42 height 8
type input "hui"
click at [337, 100] on span "[PERSON_NAME]" at bounding box center [351, 101] width 54 height 8
click at [324, 100] on input "[PERSON_NAME]" at bounding box center [314, 100] width 19 height 19
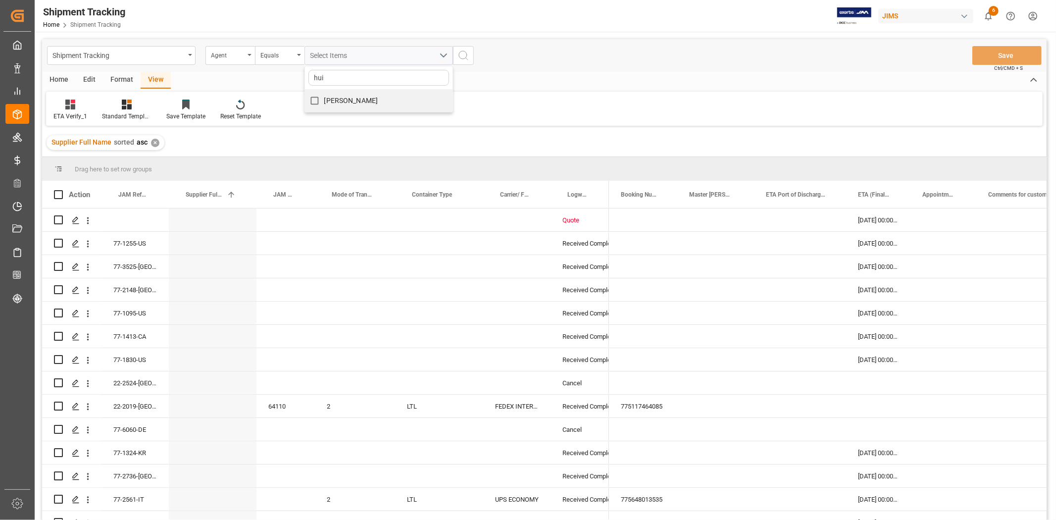
checkbox input "true"
click at [465, 51] on icon "search button" at bounding box center [463, 56] width 12 height 12
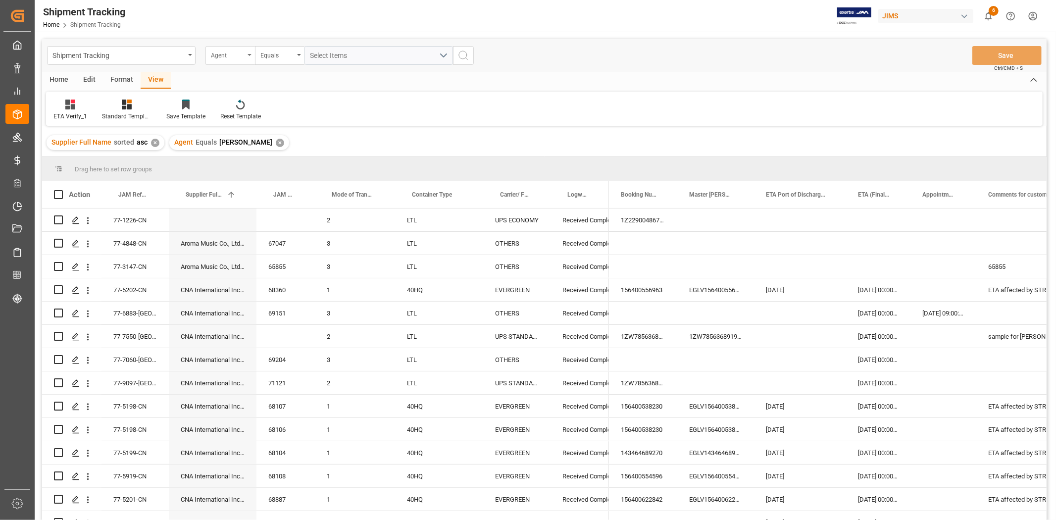
click at [236, 56] on div "Agent" at bounding box center [228, 54] width 34 height 11
type input "sta"
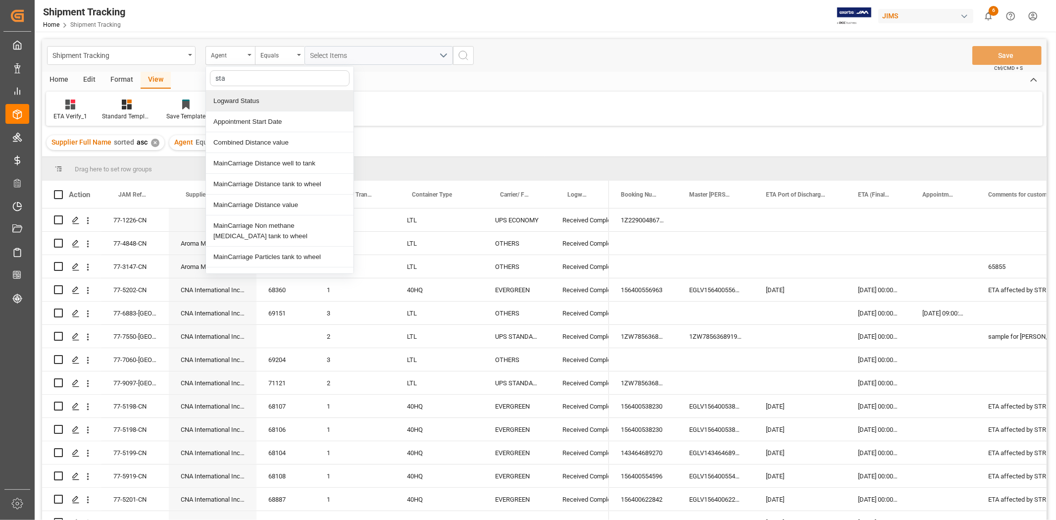
click at [253, 96] on div "Logward Status" at bounding box center [280, 101] width 148 height 21
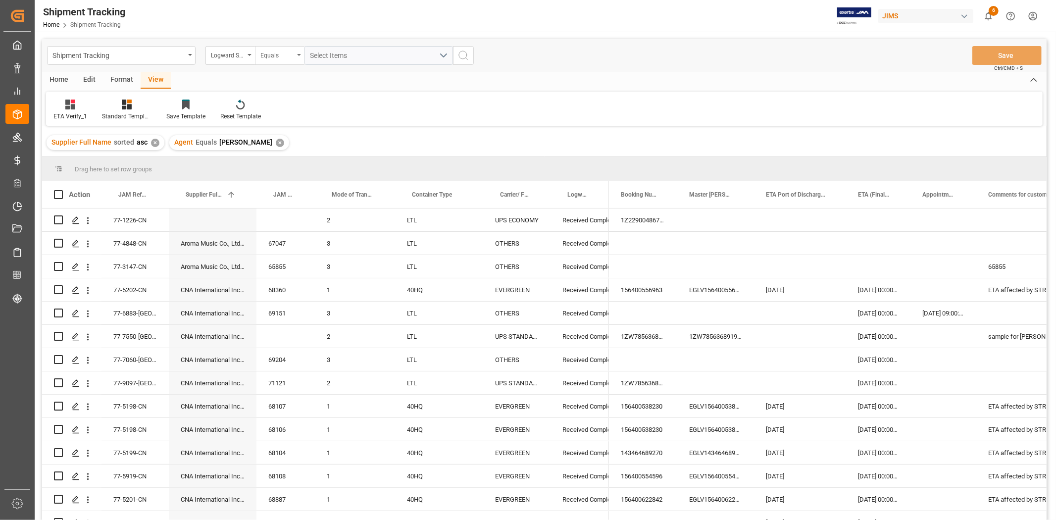
click at [300, 56] on div "Equals" at bounding box center [280, 55] width 50 height 19
click at [292, 149] on div "Contains" at bounding box center [329, 142] width 148 height 21
click at [327, 56] on span "Select Items" at bounding box center [331, 55] width 42 height 8
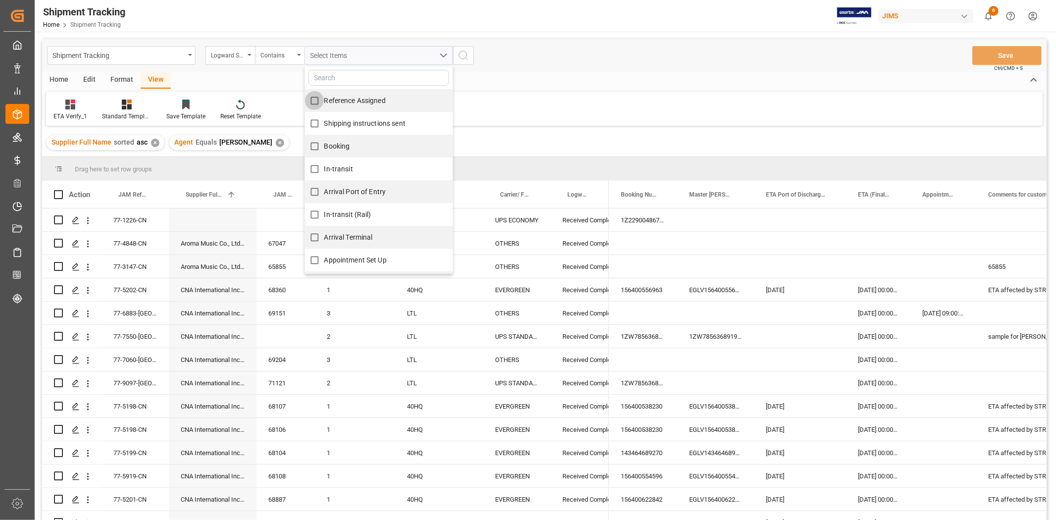
click at [313, 102] on input "Reference Assigned" at bounding box center [314, 100] width 19 height 19
checkbox input "true"
click at [318, 124] on input "Shipping instructions sent" at bounding box center [314, 123] width 19 height 19
checkbox input "true"
click at [320, 143] on input "Booking" at bounding box center [314, 146] width 19 height 19
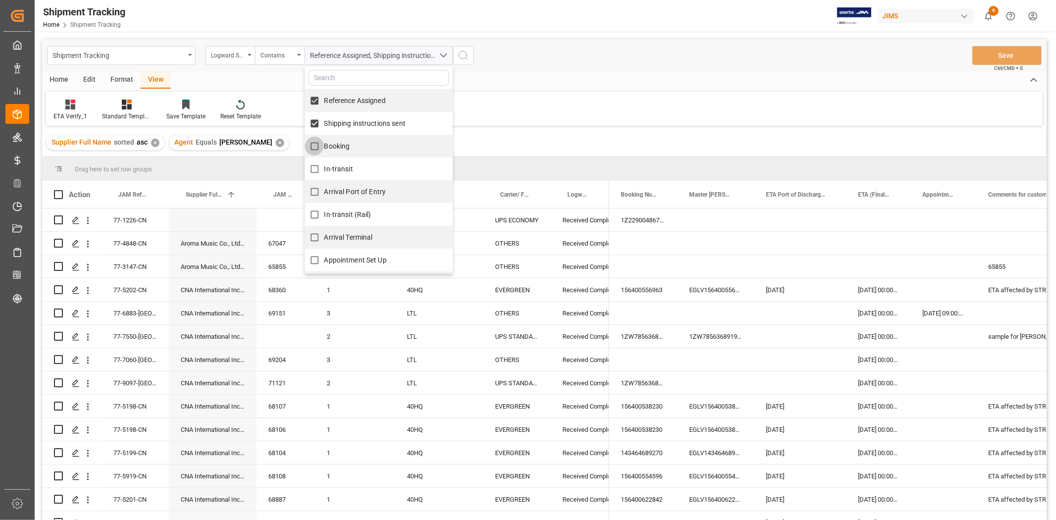
checkbox input "true"
click at [462, 55] on icon "search button" at bounding box center [463, 56] width 12 height 12
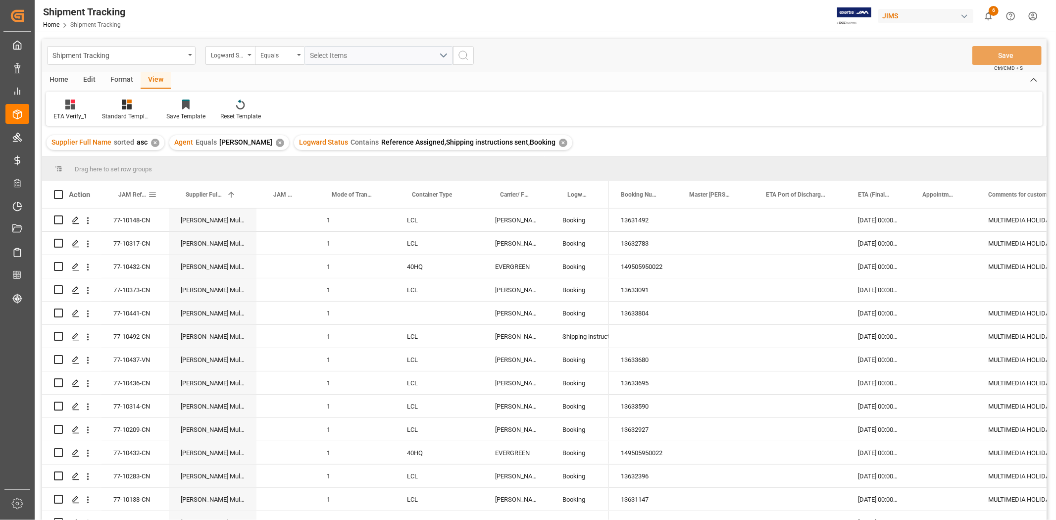
click at [135, 192] on span "JAM Reference Number" at bounding box center [133, 194] width 30 height 7
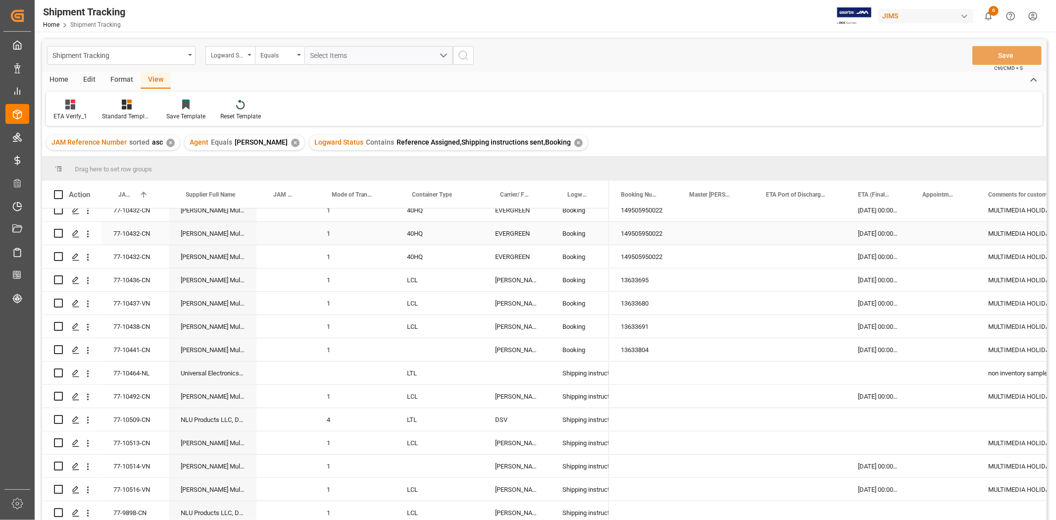
scroll to position [387, 0]
click at [133, 343] on div "77-10441-CN" at bounding box center [134, 348] width 67 height 23
click at [416, 342] on div "Press SPACE to select this row." at bounding box center [439, 348] width 88 height 23
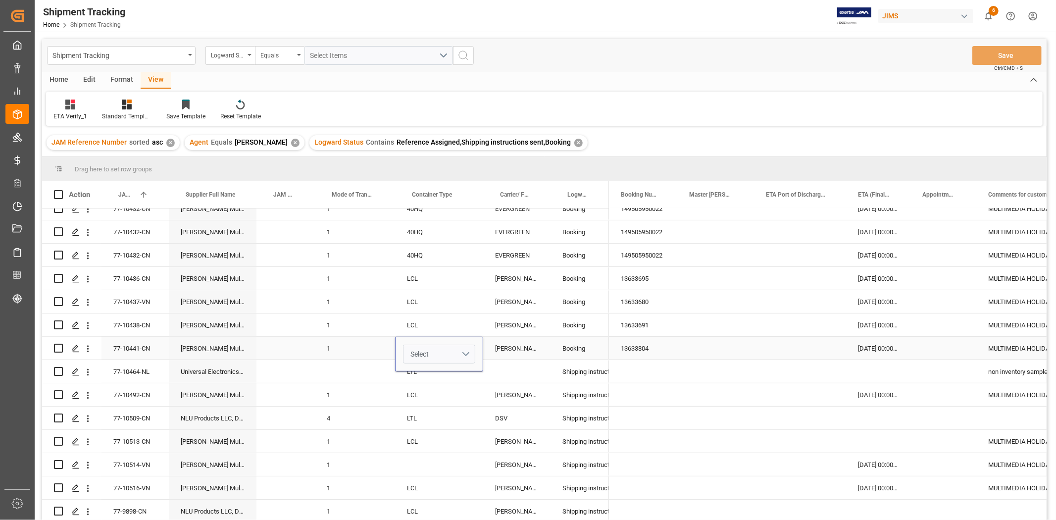
click at [421, 350] on span "Select" at bounding box center [419, 354] width 18 height 10
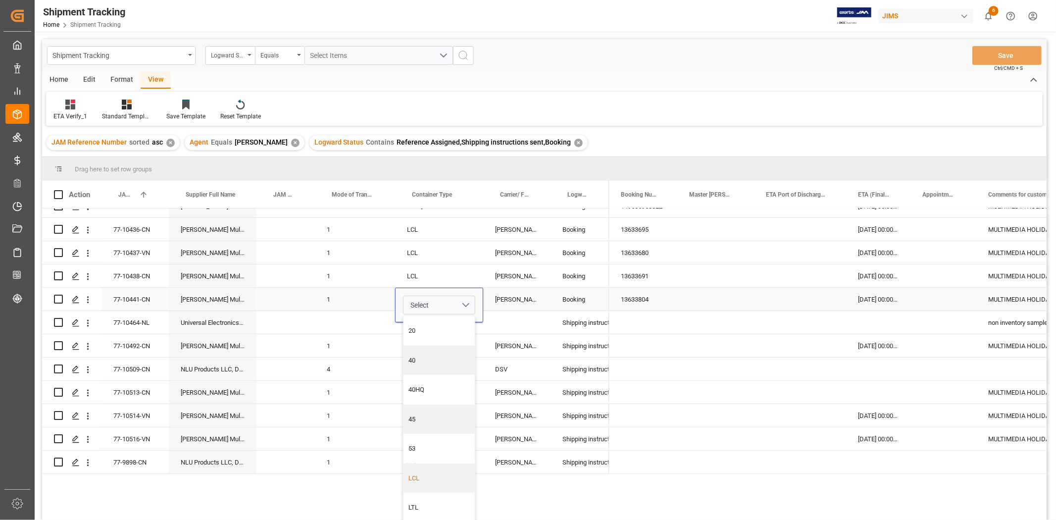
click at [439, 473] on div "LCL" at bounding box center [439, 478] width 61 height 10
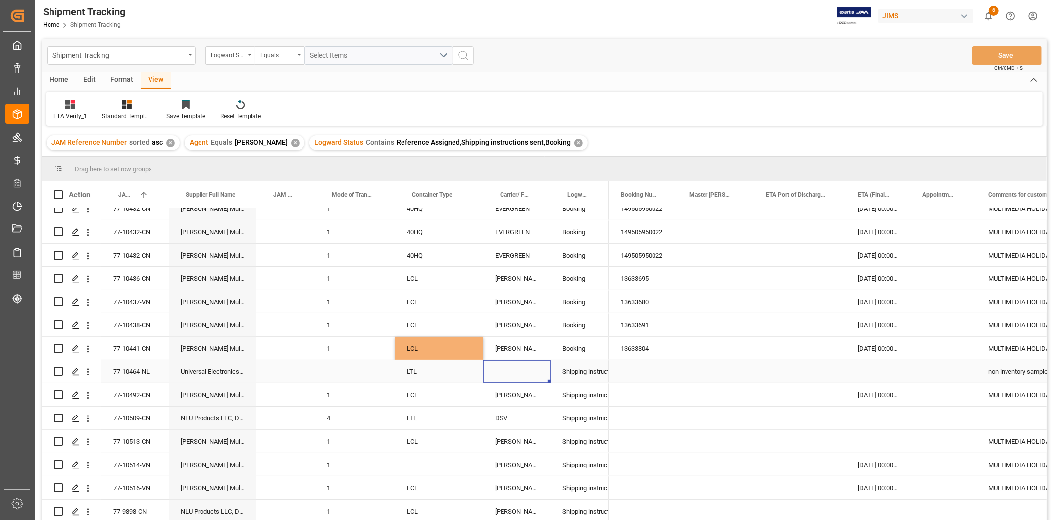
click at [545, 362] on div "Press SPACE to select this row." at bounding box center [516, 371] width 67 height 23
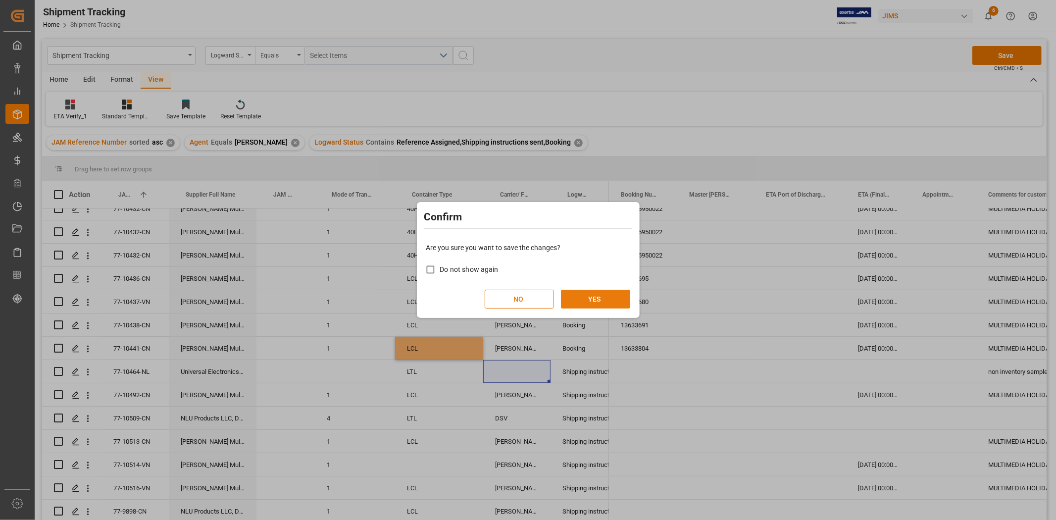
click at [583, 295] on button "YES" at bounding box center [595, 299] width 69 height 19
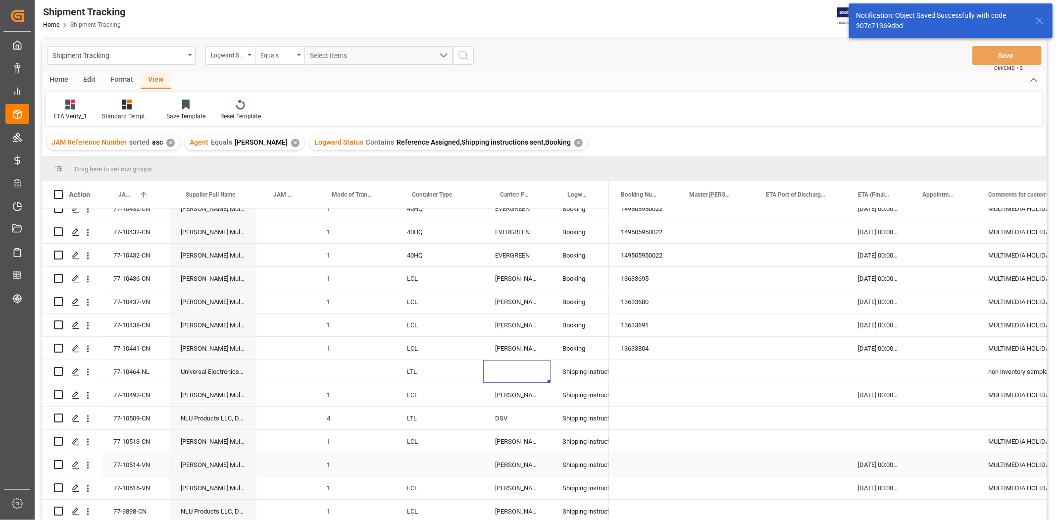
click at [136, 456] on div "77-10514-VN" at bounding box center [134, 464] width 67 height 23
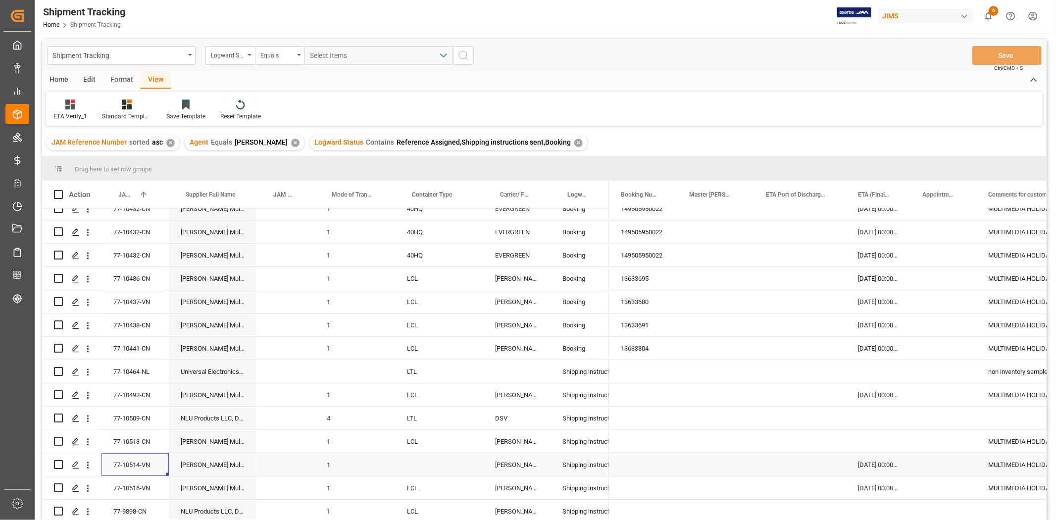
click at [414, 466] on div "Press SPACE to select this row." at bounding box center [439, 464] width 88 height 23
click at [466, 468] on button "Select" at bounding box center [439, 470] width 72 height 19
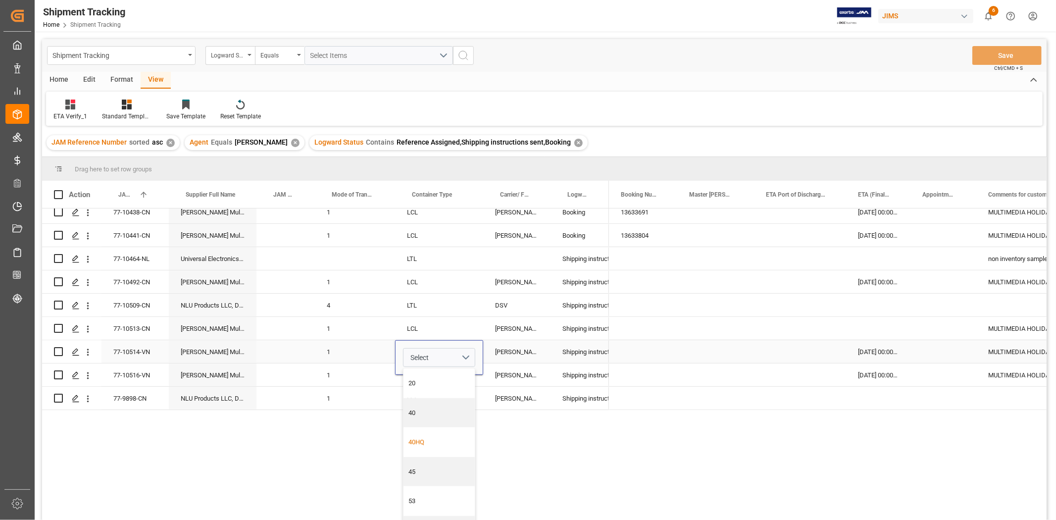
scroll to position [552, 0]
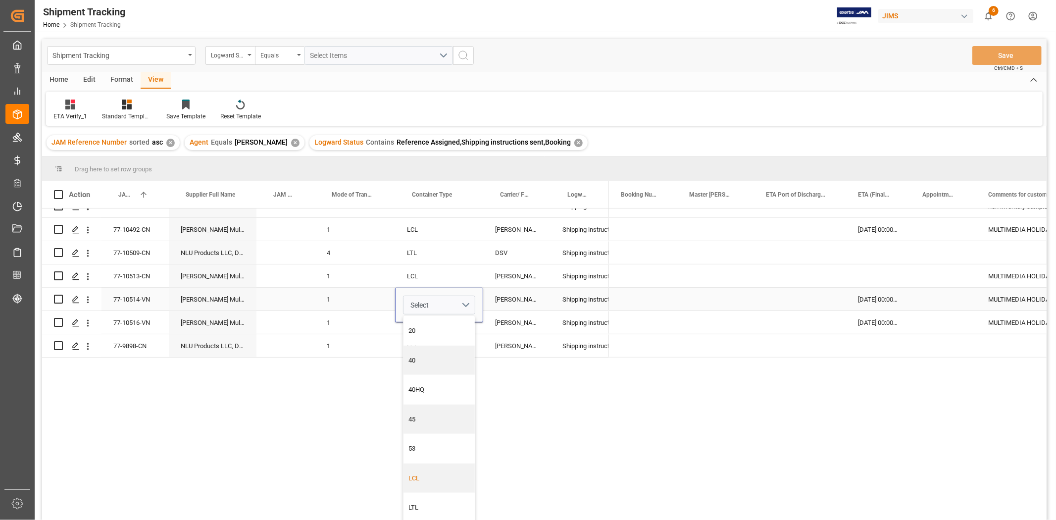
click at [439, 473] on div "LCL" at bounding box center [439, 478] width 61 height 10
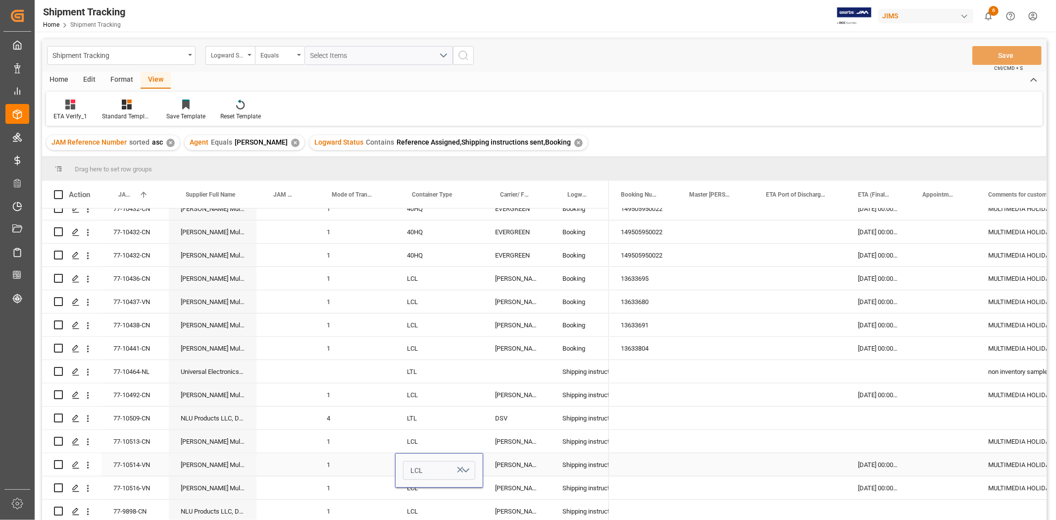
scroll to position [387, 0]
click at [510, 413] on div "DSV" at bounding box center [516, 417] width 67 height 23
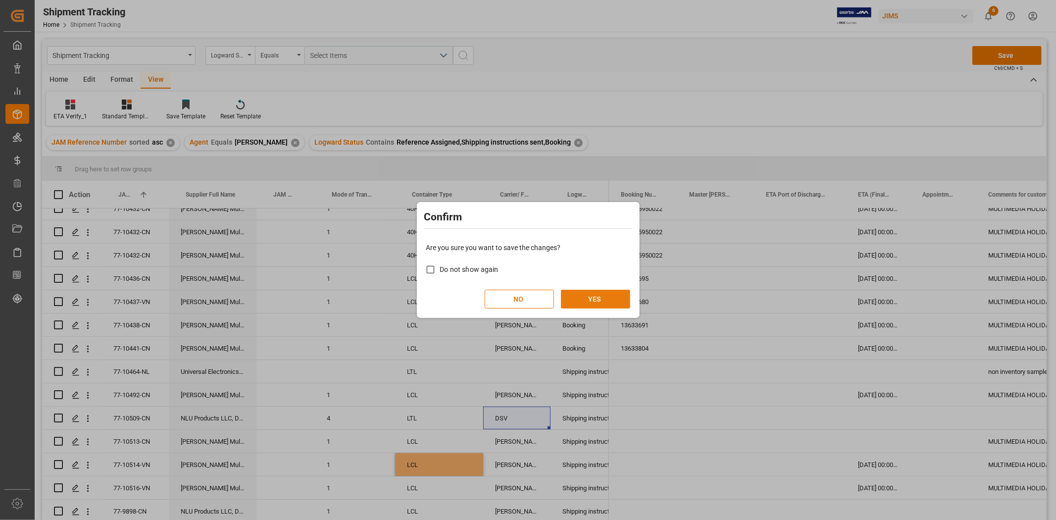
click at [588, 293] on button "YES" at bounding box center [595, 299] width 69 height 19
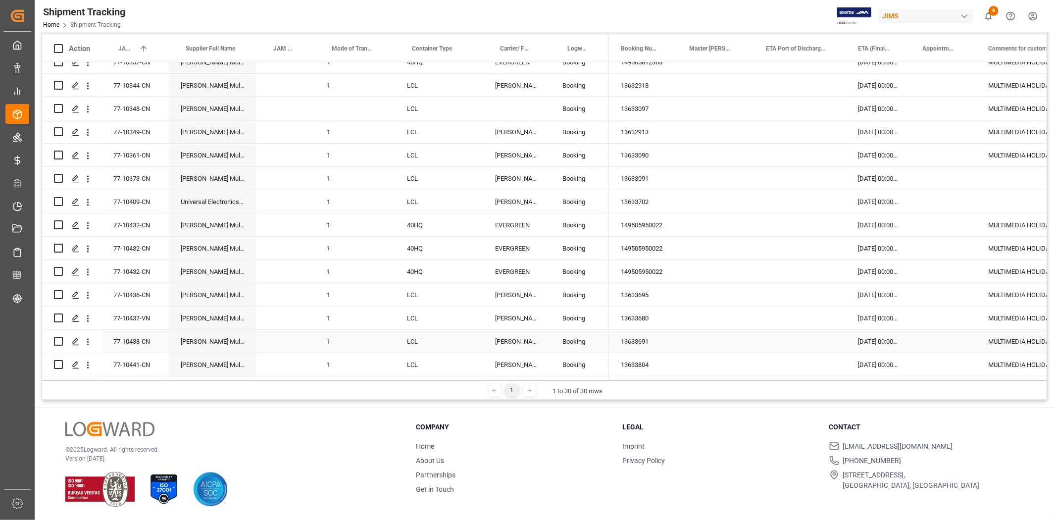
scroll to position [166, 0]
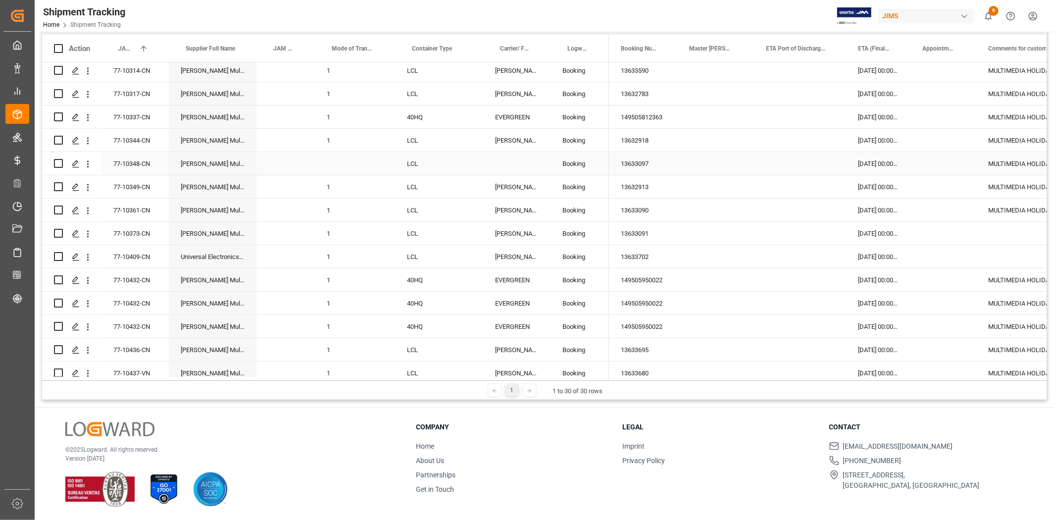
click at [154, 160] on div "77-10348-CN" at bounding box center [134, 163] width 67 height 23
click at [329, 166] on div "Press SPACE to select this row." at bounding box center [355, 163] width 80 height 23
click at [392, 204] on div "1" at bounding box center [355, 210] width 80 height 23
click at [333, 162] on div "Press SPACE to select this row." at bounding box center [355, 163] width 80 height 23
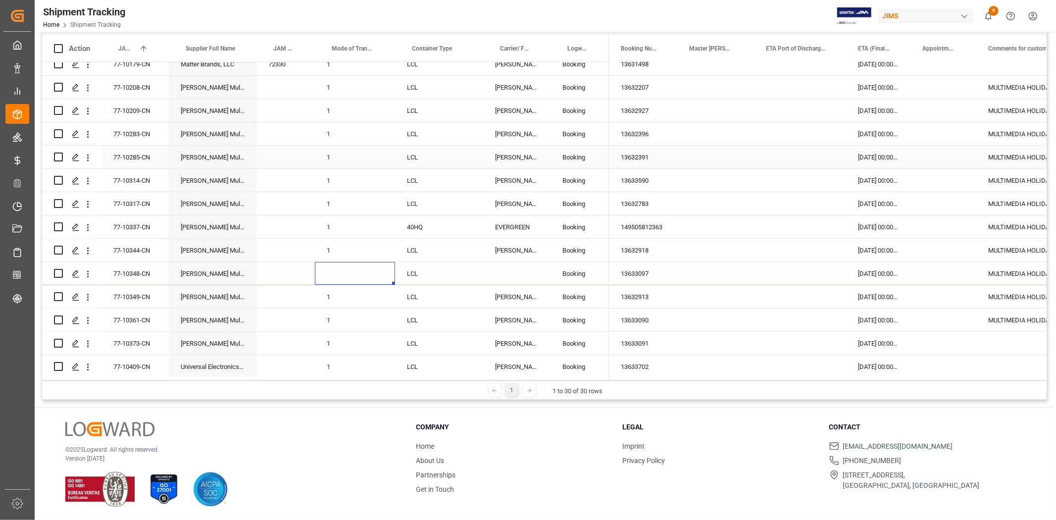
scroll to position [0, 0]
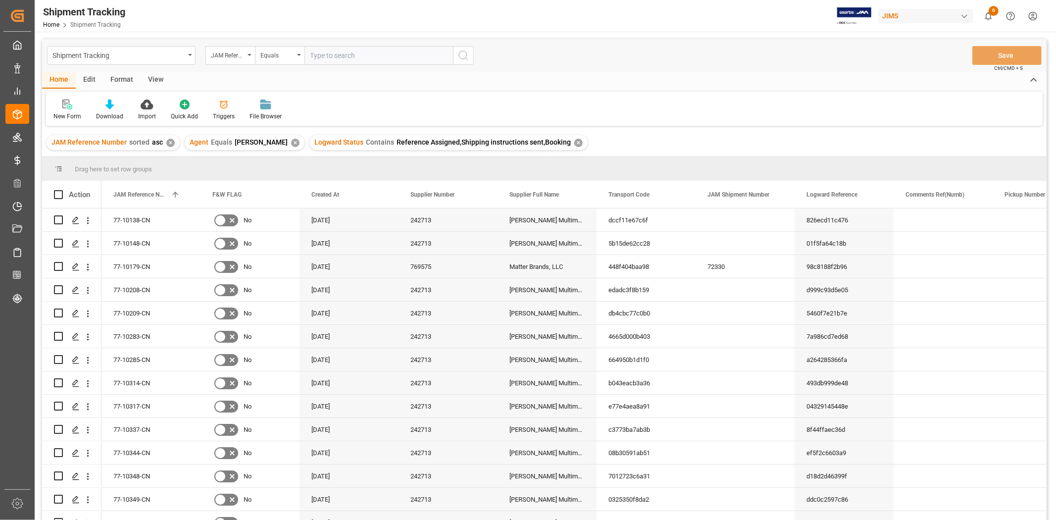
click at [150, 79] on div "View" at bounding box center [156, 80] width 30 height 17
click at [62, 115] on div "Default" at bounding box center [62, 116] width 19 height 9
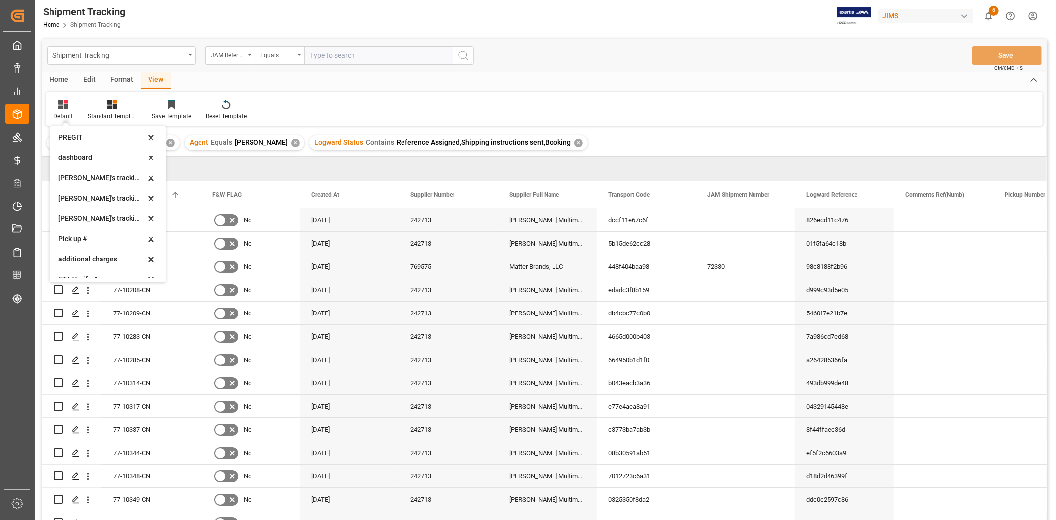
scroll to position [196, 0]
click at [98, 247] on div "ETA Verify_1" at bounding box center [101, 248] width 87 height 10
